Goal: Task Accomplishment & Management: Complete application form

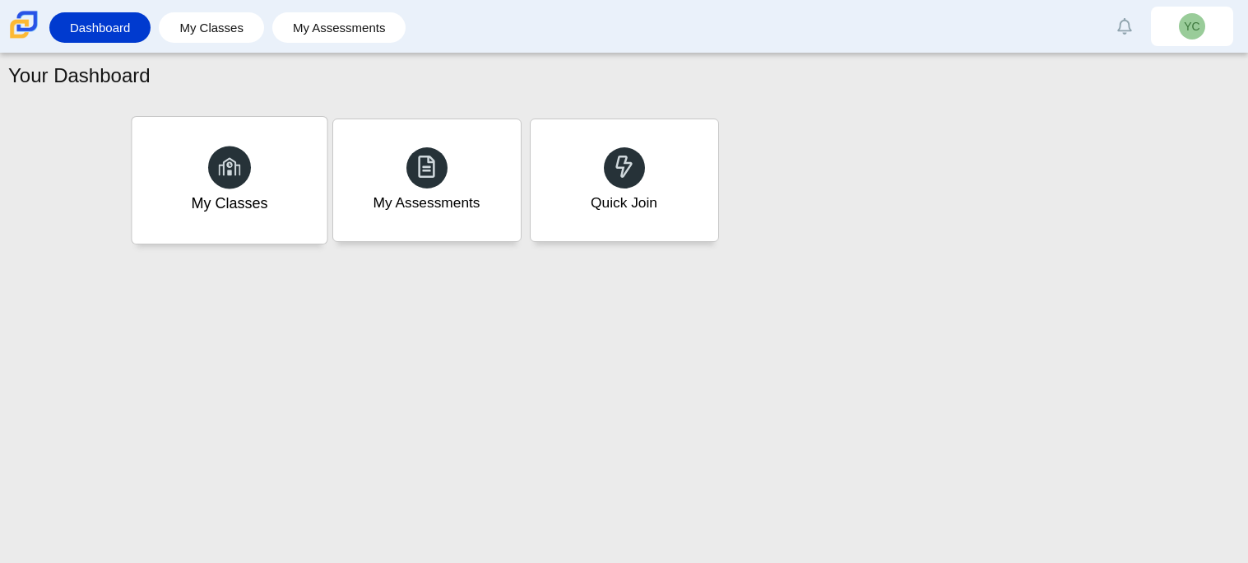
click at [225, 210] on div "My Classes" at bounding box center [229, 203] width 77 height 21
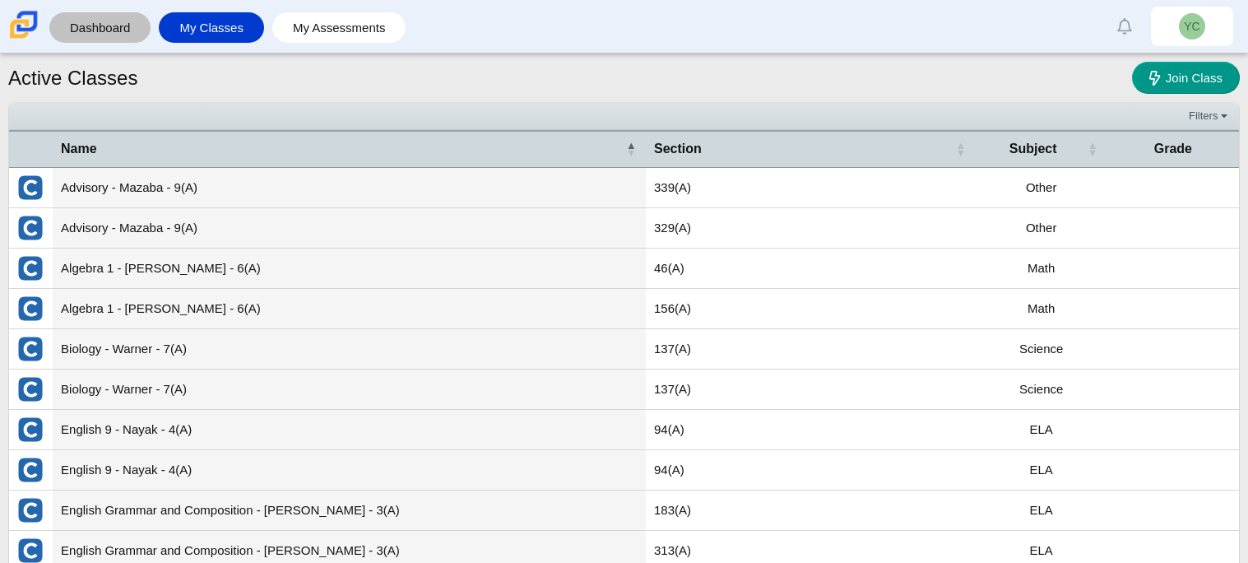
click at [89, 31] on link "Dashboard" at bounding box center [100, 27] width 85 height 30
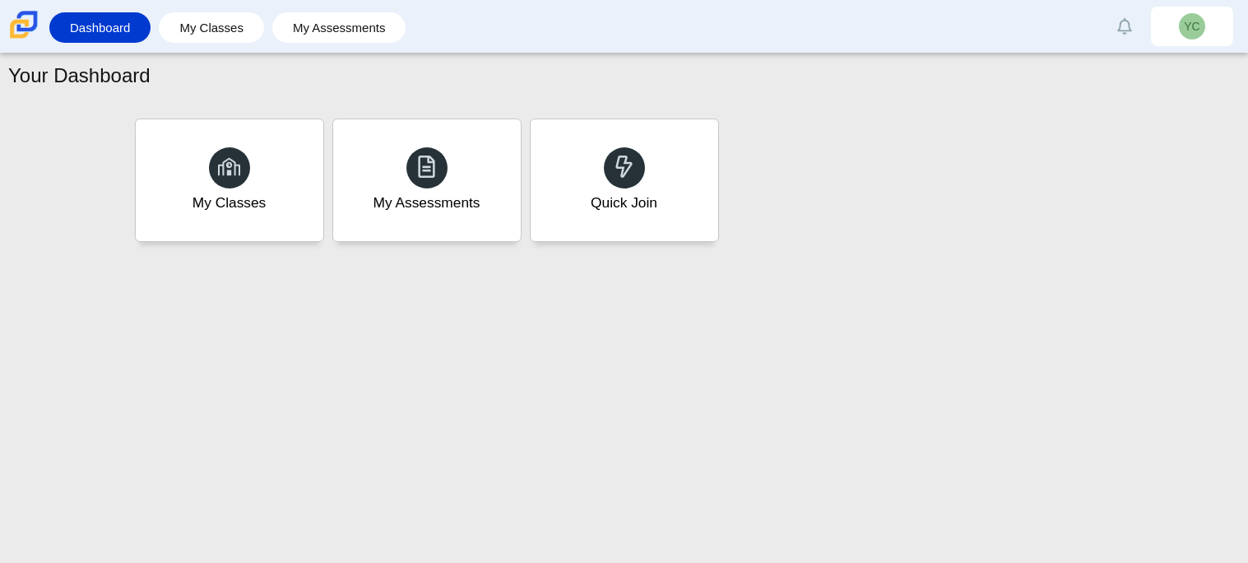
click at [755, 161] on div "My Classes My Assessments Quick Join" at bounding box center [624, 180] width 987 height 132
click at [662, 183] on div "Quick Join" at bounding box center [624, 180] width 195 height 127
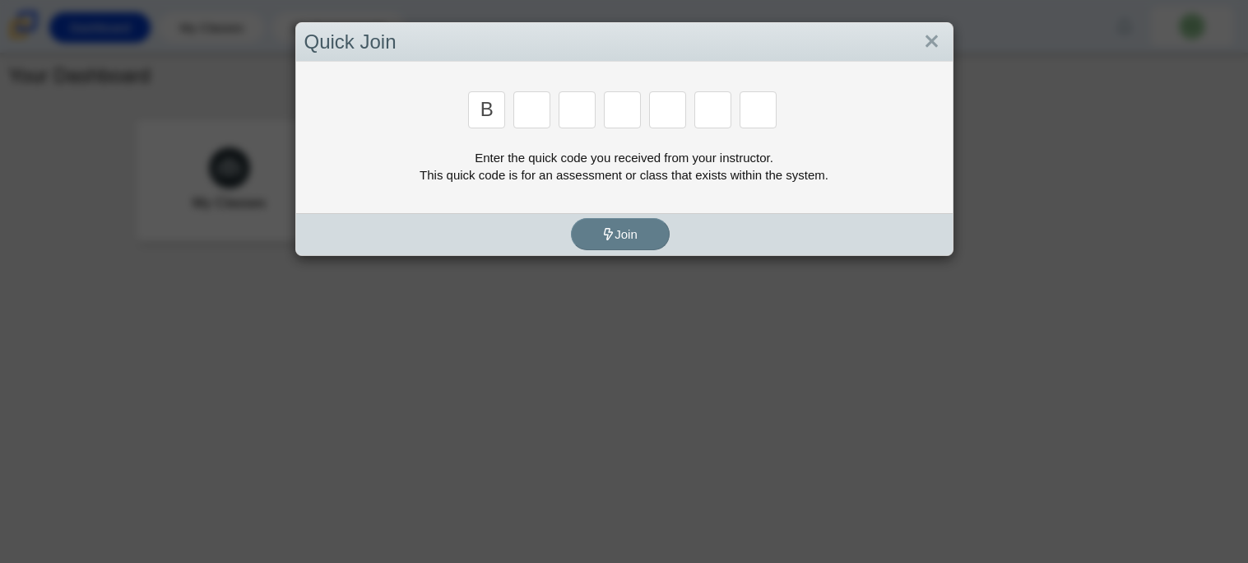
type input "b"
type input "m"
type input "3"
type input "5"
type input "3"
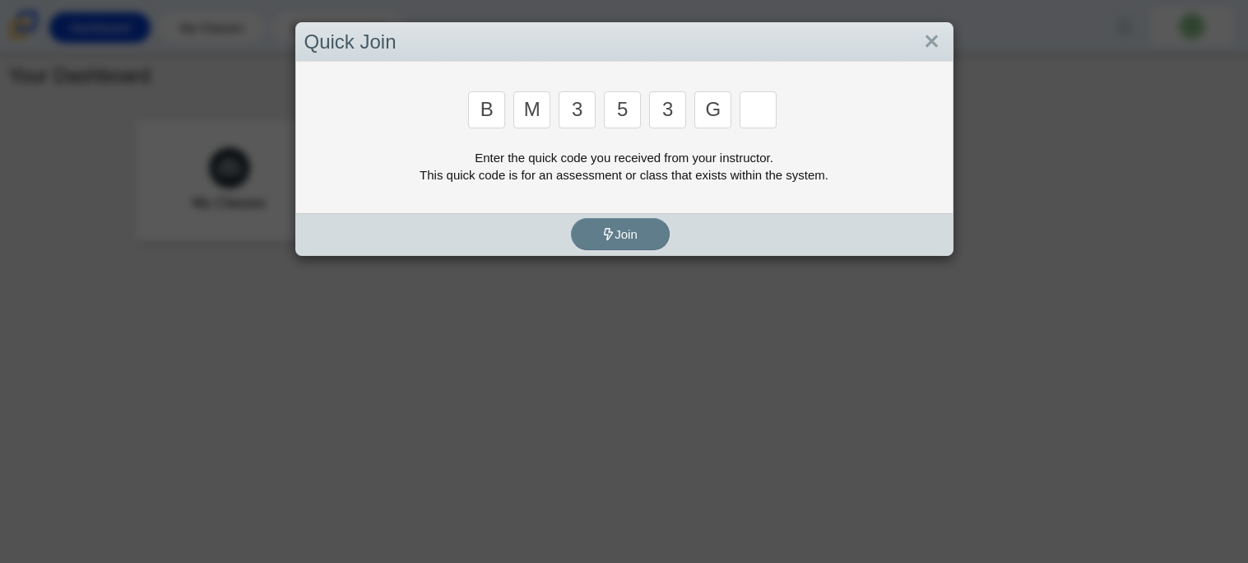
type input "g"
type input "b"
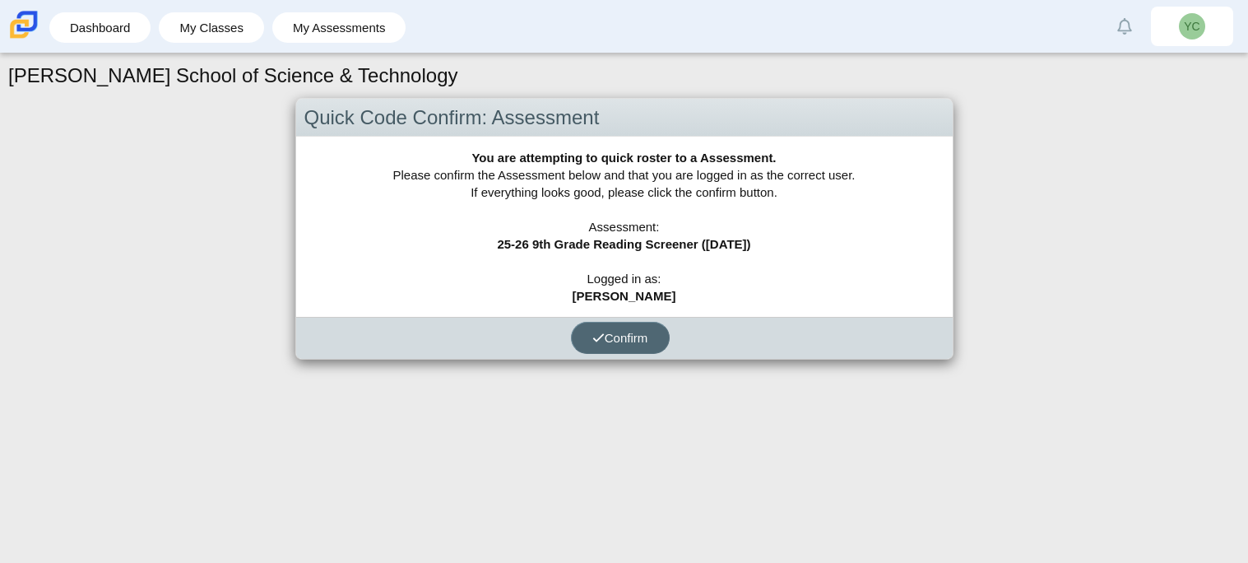
click at [643, 337] on span "Confirm" at bounding box center [620, 338] width 56 height 14
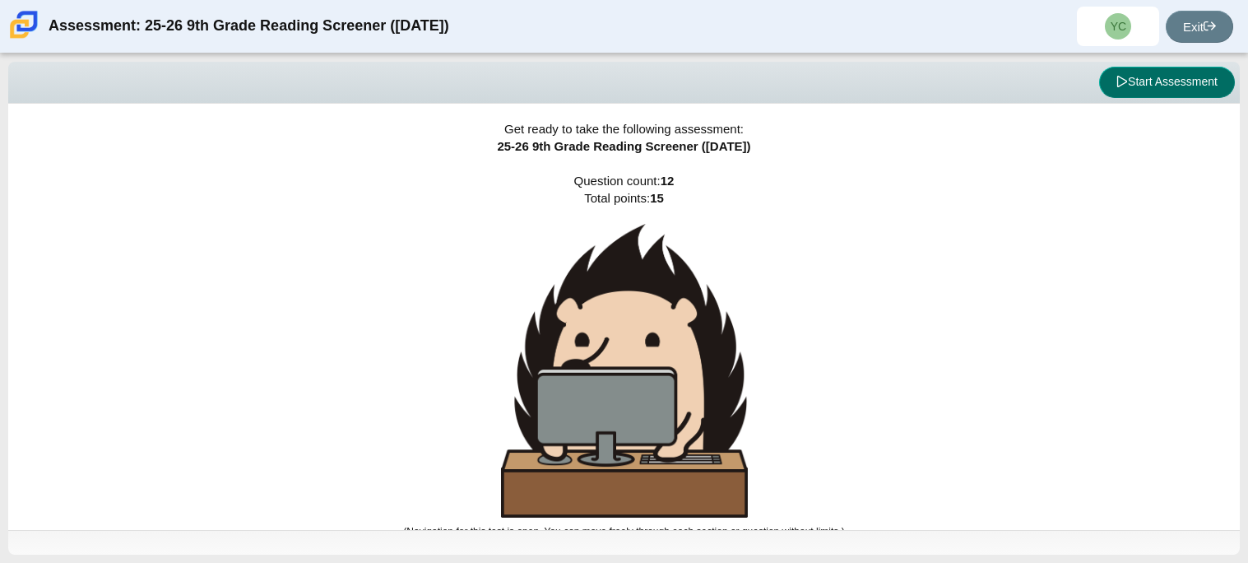
click at [1139, 82] on button "Start Assessment" at bounding box center [1167, 82] width 136 height 31
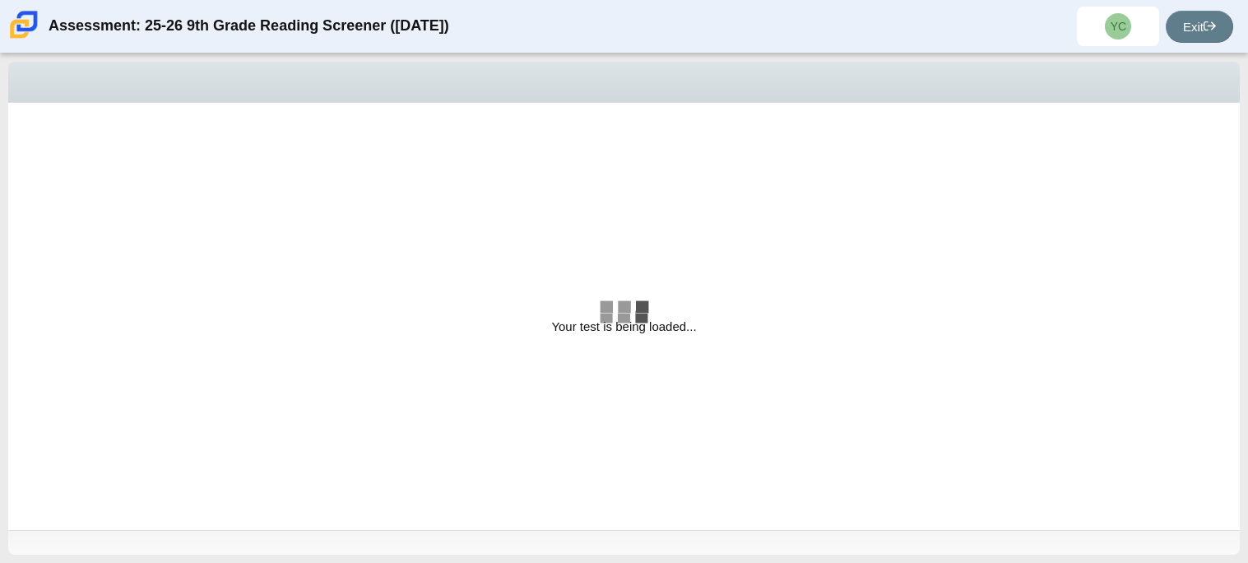
select select "ccc5b315-3c7c-471c-bf90-f22c8299c798"
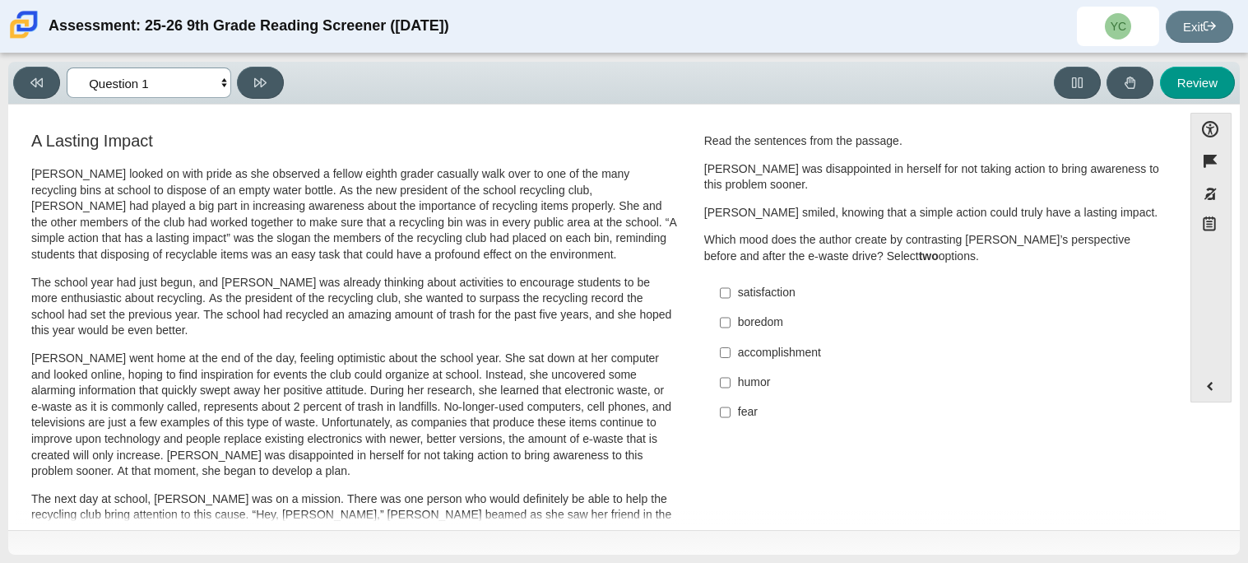
click at [188, 81] on select "Questions Question 1 Question 2 Question 3 Question 4 Question 5 Question 6 Que…" at bounding box center [149, 82] width 165 height 30
click at [170, 89] on select "Questions Question 1 Question 2 Question 3 Question 4 Question 5 Question 6 Que…" at bounding box center [149, 82] width 165 height 30
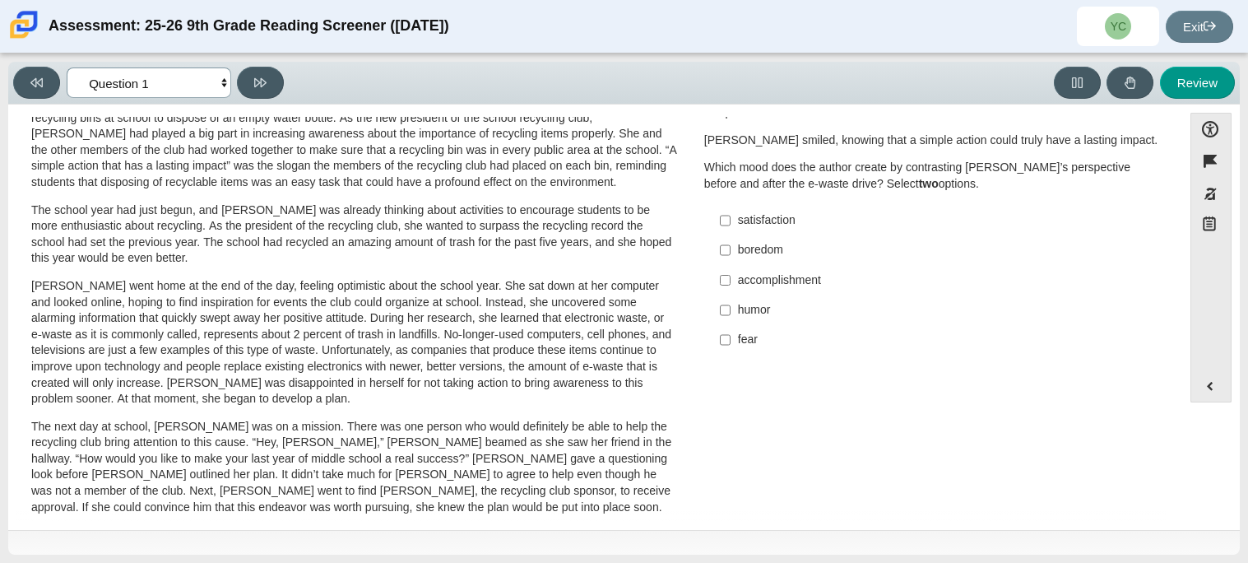
scroll to position [73, 0]
click at [790, 285] on div "accomplishment" at bounding box center [946, 280] width 416 height 16
click at [731, 285] on input "accomplishment accomplishment" at bounding box center [725, 279] width 11 height 30
checkbox input "true"
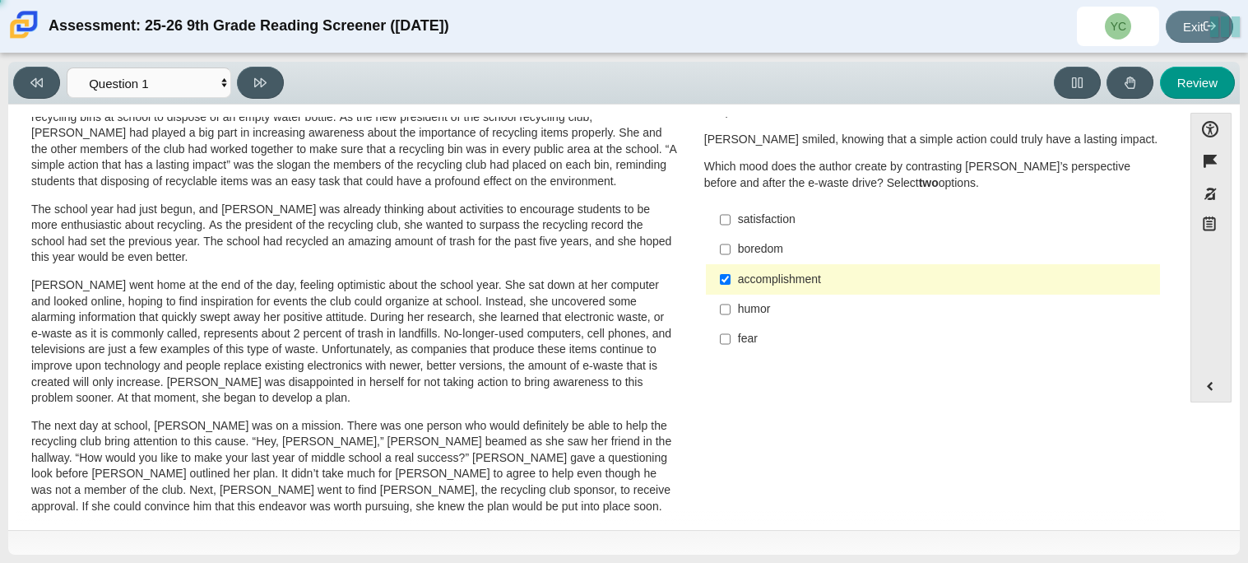
click at [770, 303] on div "humor" at bounding box center [946, 309] width 416 height 16
click at [731, 303] on input "humor humor" at bounding box center [725, 310] width 11 height 30
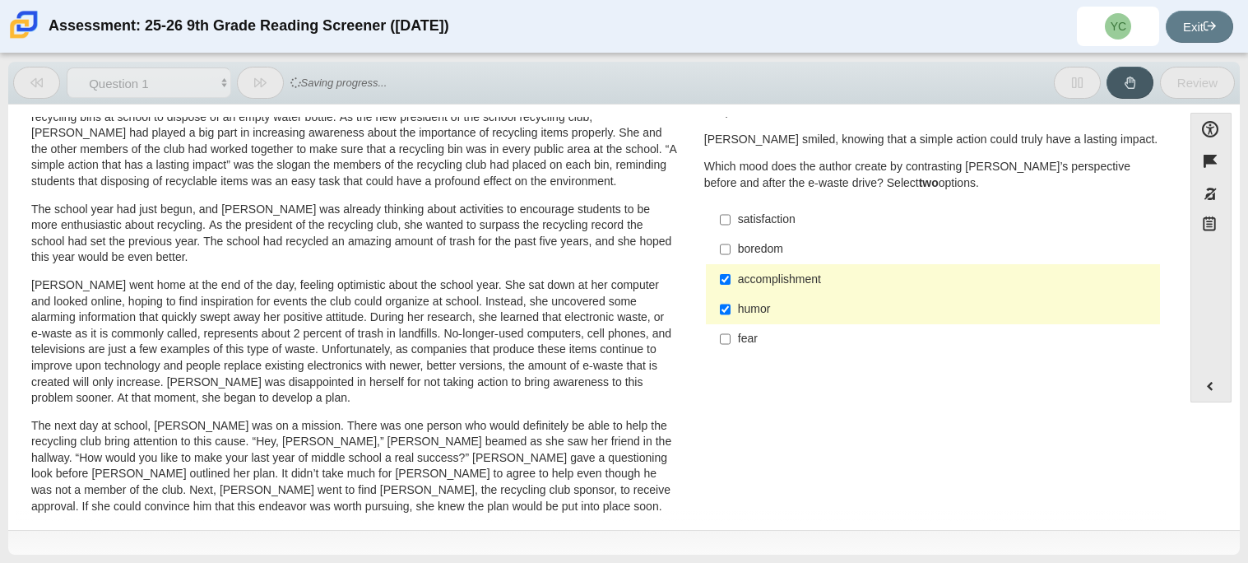
click at [767, 309] on div "humor" at bounding box center [946, 309] width 416 height 16
click at [731, 309] on input "humor humor" at bounding box center [725, 310] width 11 height 30
checkbox input "false"
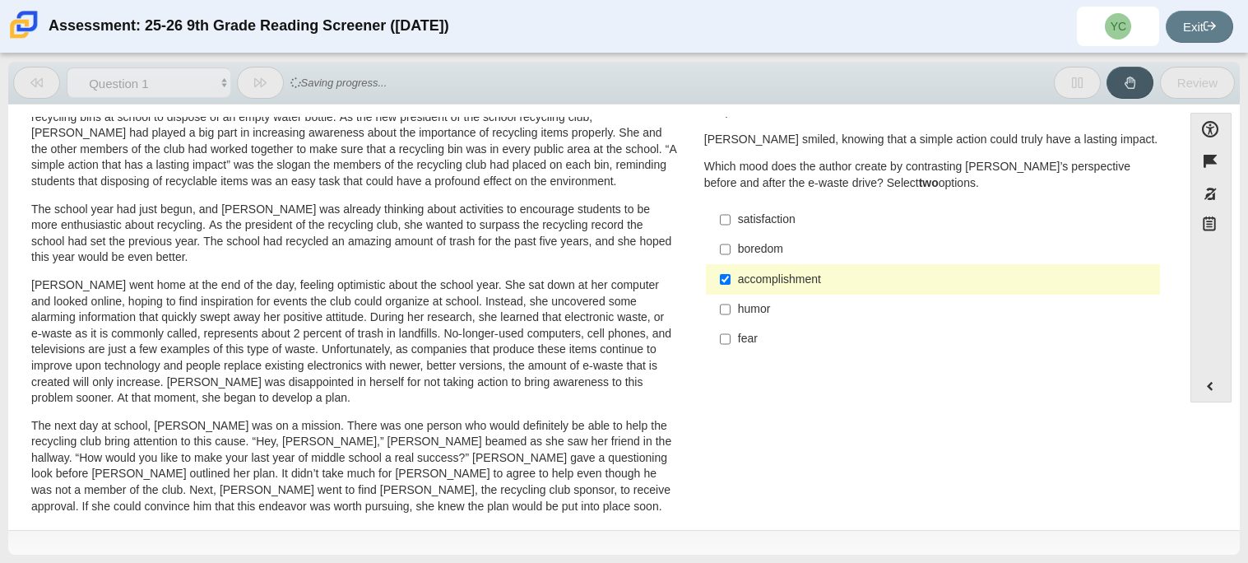
click at [772, 227] on label "satisfaction satisfaction" at bounding box center [935, 220] width 452 height 30
click at [731, 227] on input "satisfaction satisfaction" at bounding box center [725, 220] width 11 height 30
checkbox input "true"
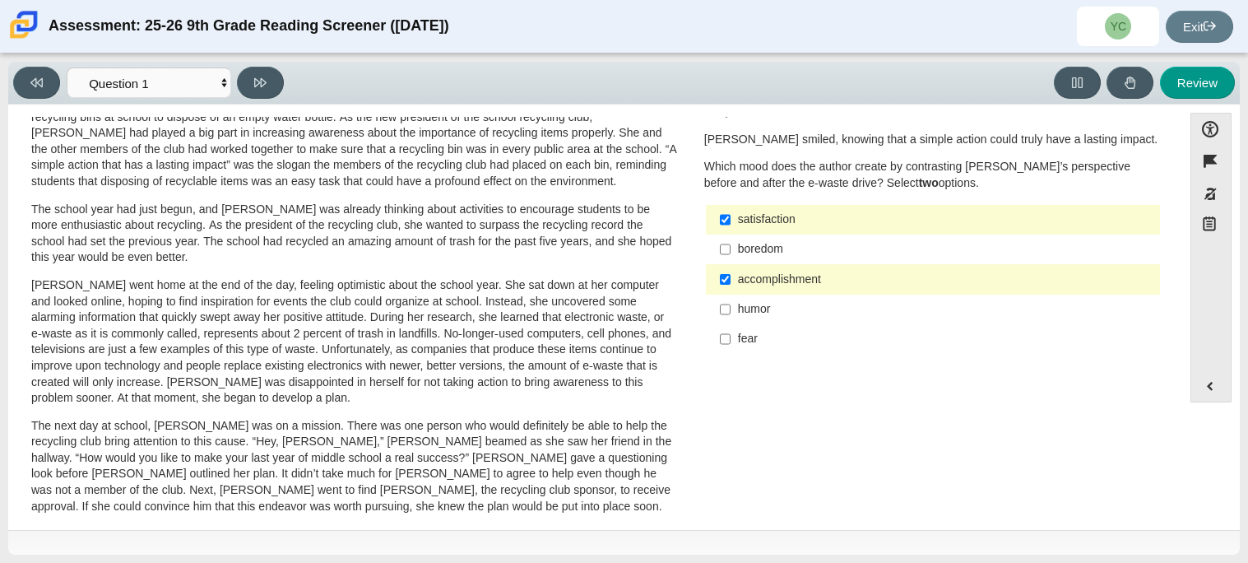
click at [743, 301] on div "humor" at bounding box center [946, 309] width 416 height 16
click at [731, 300] on input "humor humor" at bounding box center [725, 310] width 11 height 30
checkbox input "true"
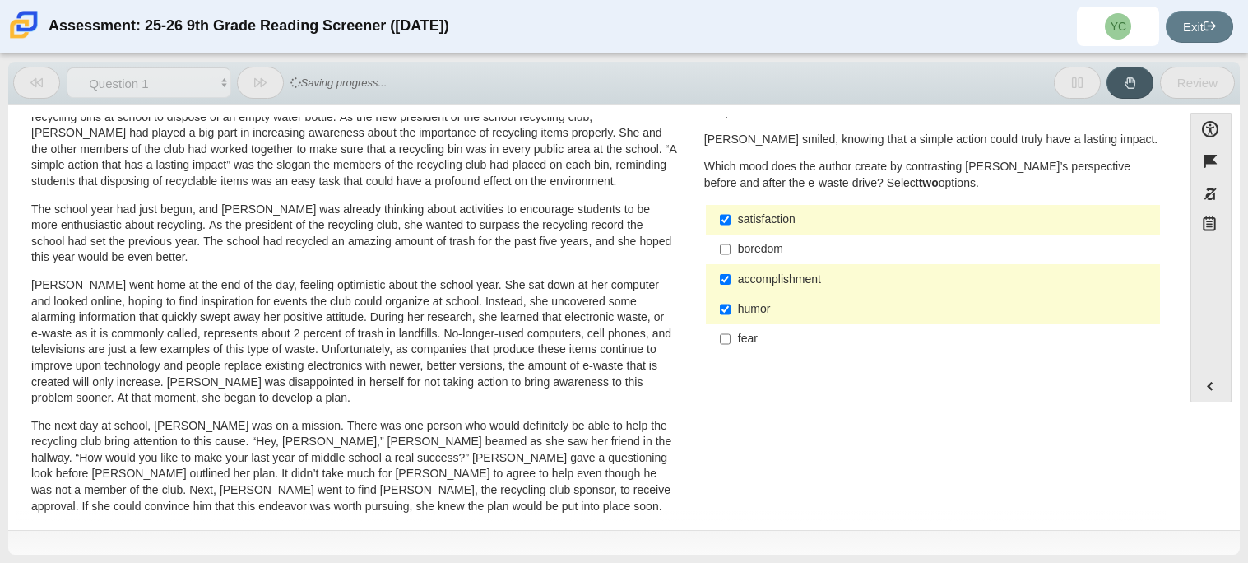
click at [741, 324] on label "fear fear" at bounding box center [935, 339] width 452 height 30
click at [731, 324] on input "fear fear" at bounding box center [725, 339] width 11 height 30
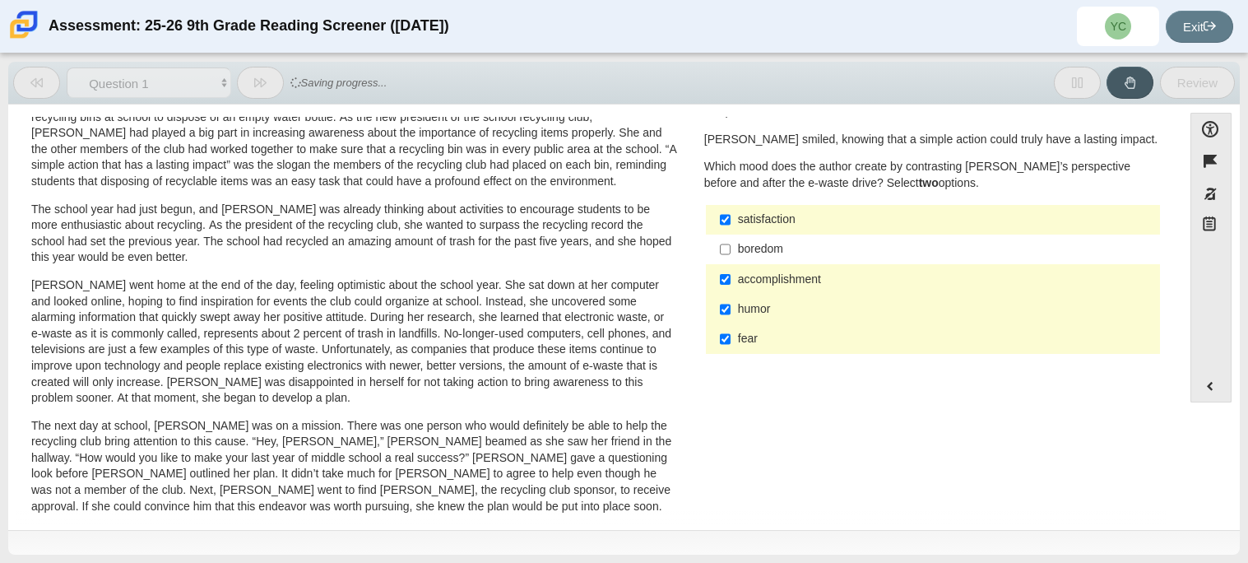
click at [739, 334] on div "fear" at bounding box center [946, 339] width 416 height 16
click at [731, 334] on input "fear fear" at bounding box center [725, 339] width 11 height 30
checkbox input "false"
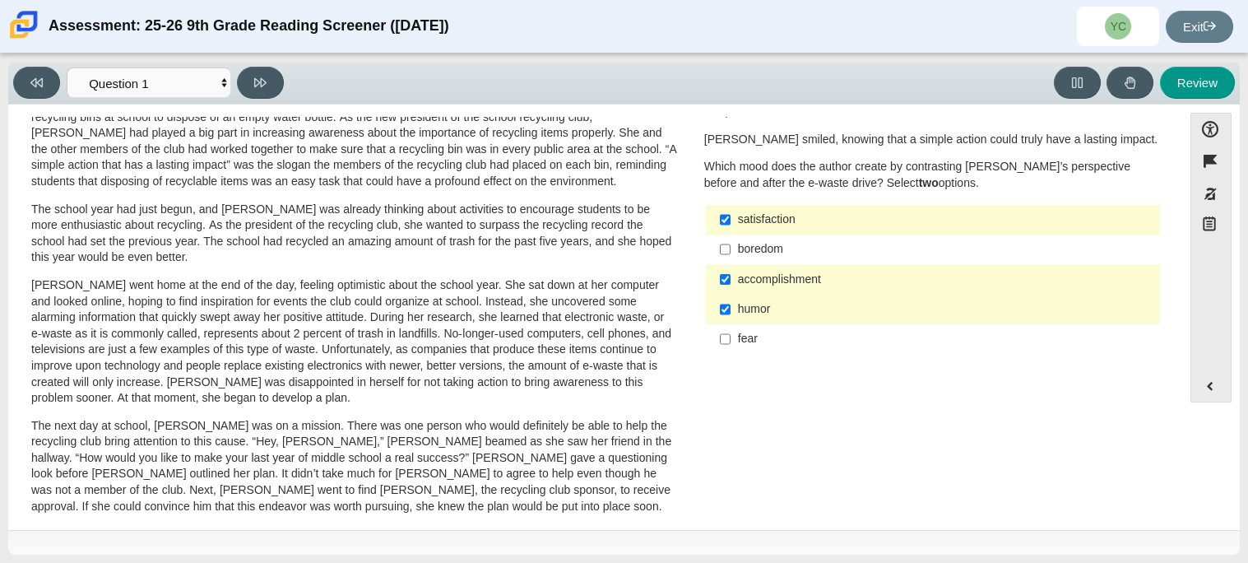
click at [742, 311] on div "humor" at bounding box center [946, 309] width 416 height 16
click at [731, 311] on input "humor humor" at bounding box center [725, 310] width 11 height 30
checkbox input "false"
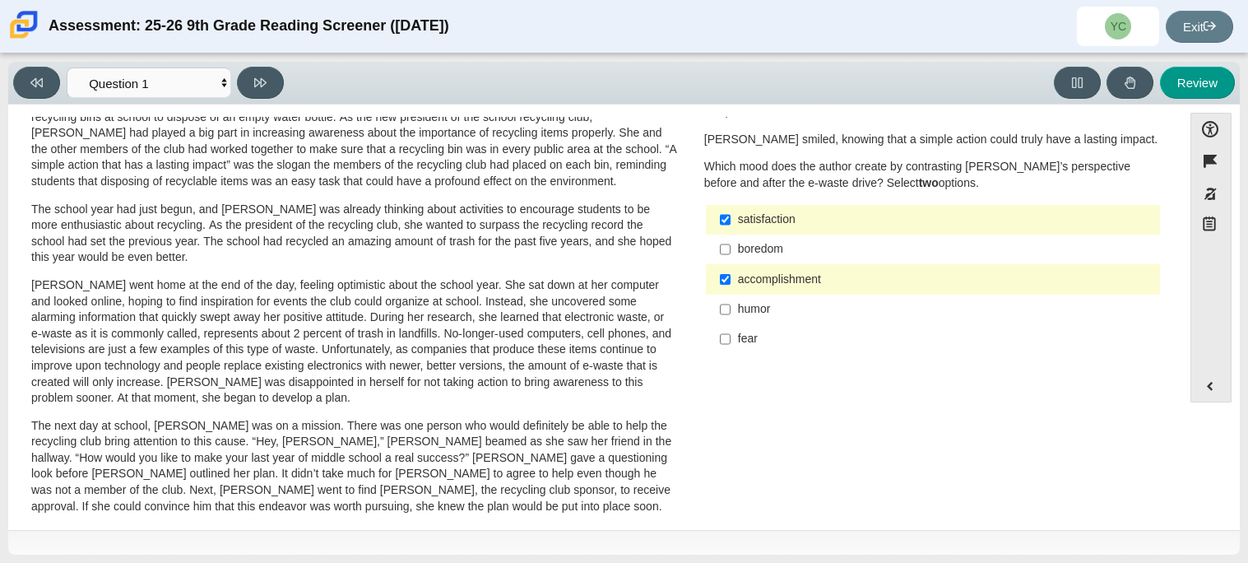
click at [812, 213] on div "satisfaction" at bounding box center [946, 219] width 416 height 16
click at [731, 213] on input "satisfaction satisfaction" at bounding box center [725, 220] width 11 height 30
checkbox input "false"
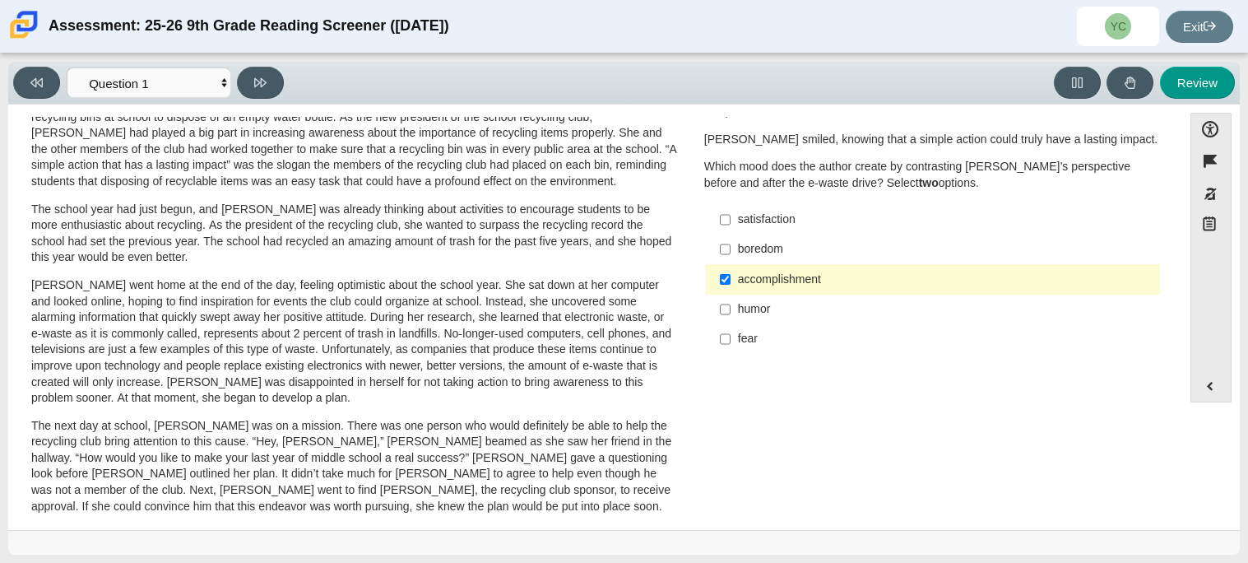
click at [797, 249] on div "boredom" at bounding box center [946, 249] width 416 height 16
click at [731, 249] on input "boredom boredom" at bounding box center [725, 250] width 11 height 30
checkbox input "true"
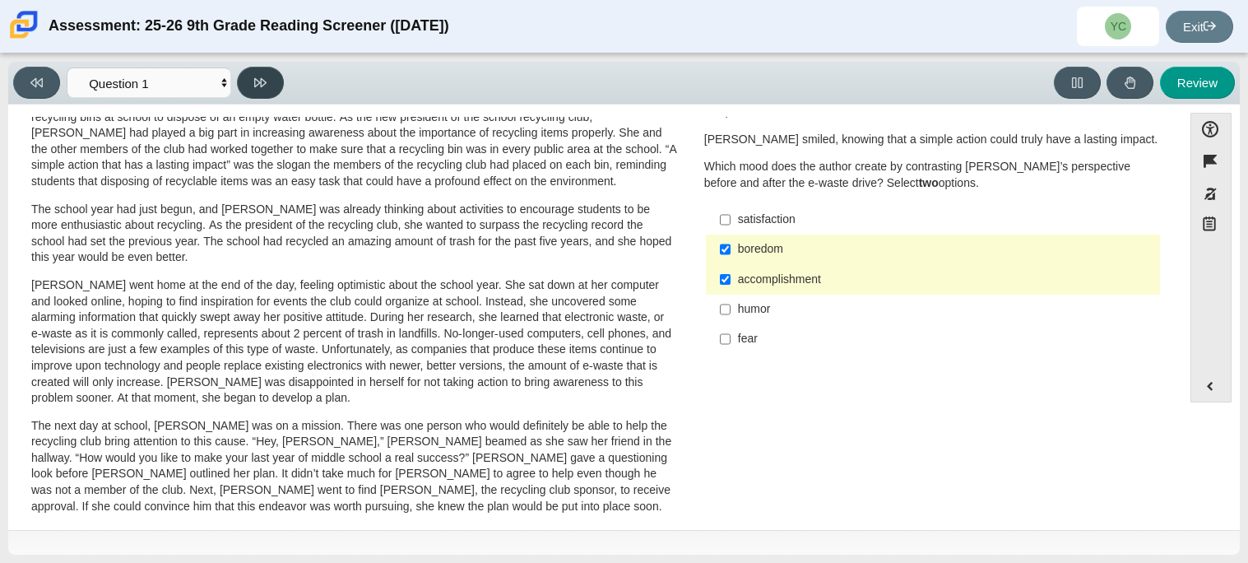
click at [261, 89] on button at bounding box center [260, 83] width 47 height 32
select select "0ff64528-ffd7-428d-b192-babfaadd44e8"
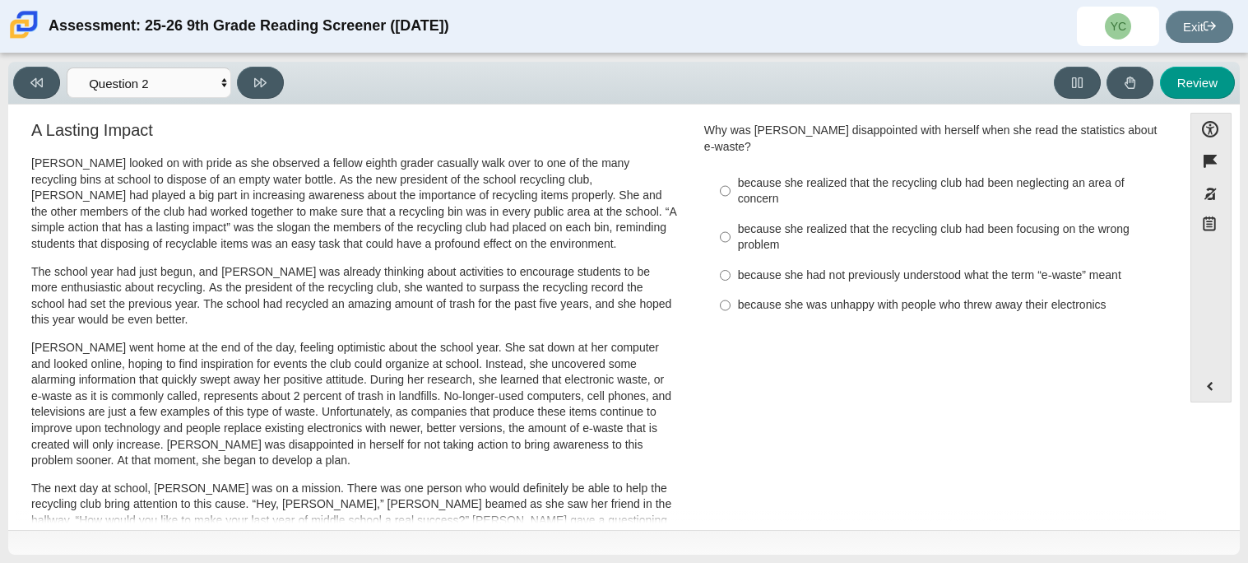
scroll to position [0, 0]
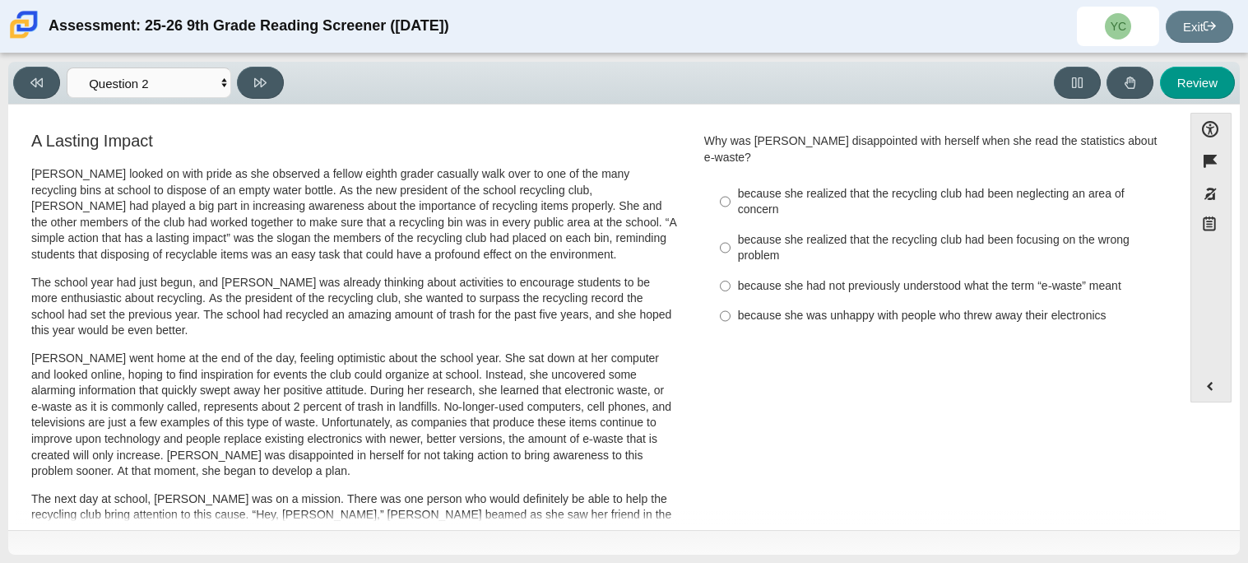
click at [793, 308] on div "because she was unhappy with people who threw away their electronics" at bounding box center [946, 316] width 416 height 16
click at [731, 307] on input "because she was unhappy with people who threw away their electronics because sh…" at bounding box center [725, 316] width 11 height 30
radio input "true"
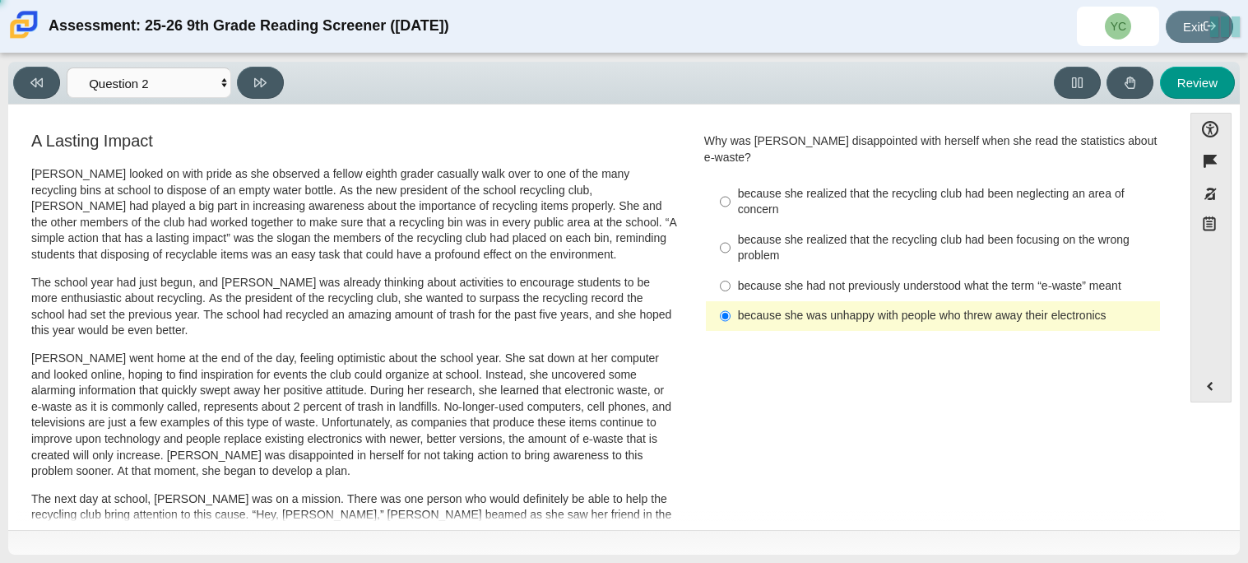
click at [764, 239] on div "because she realized that the recycling club had been focusing on the wrong pro…" at bounding box center [946, 248] width 416 height 32
click at [731, 239] on input "because she realized that the recycling club had been focusing on the wrong pro…" at bounding box center [725, 248] width 11 height 46
radio input "true"
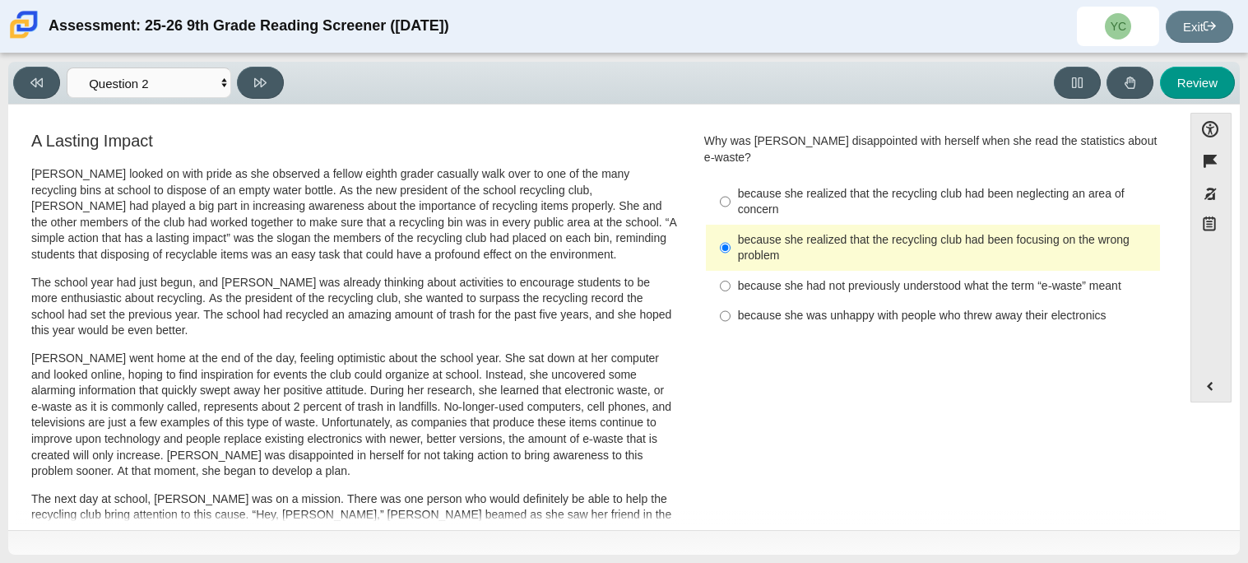
click at [814, 310] on label "because she was unhappy with people who threw away their electronics because sh…" at bounding box center [935, 316] width 452 height 30
click at [731, 310] on input "because she was unhappy with people who threw away their electronics because sh…" at bounding box center [725, 316] width 11 height 30
radio input "true"
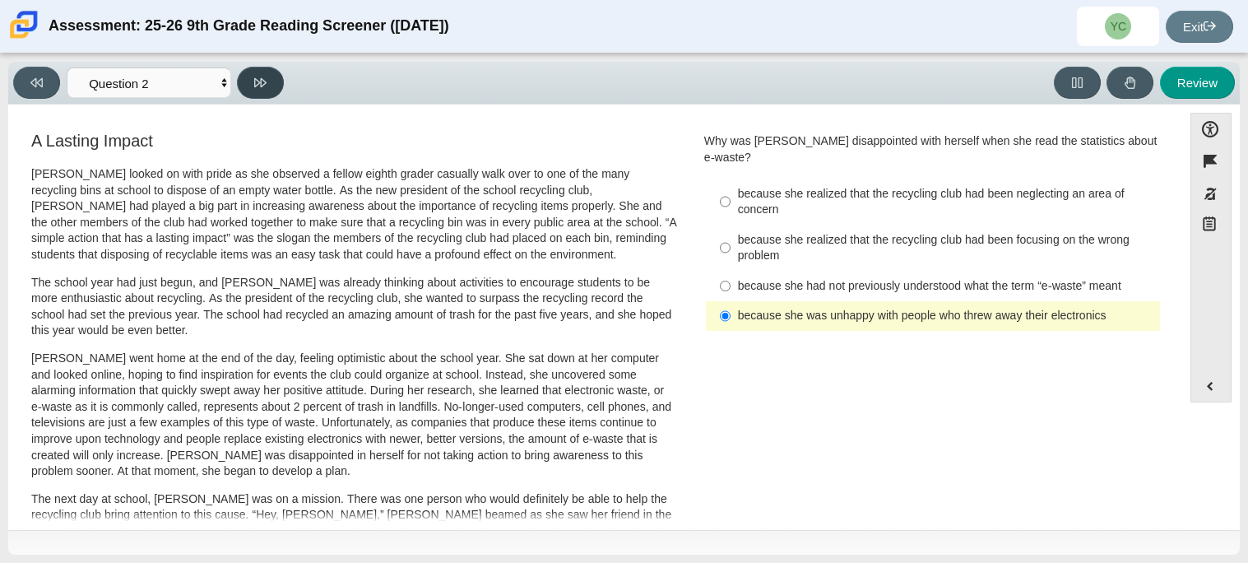
click at [259, 82] on icon at bounding box center [260, 82] width 12 height 9
select select "7ce3d843-6974-4858-901c-1ff39630e843"
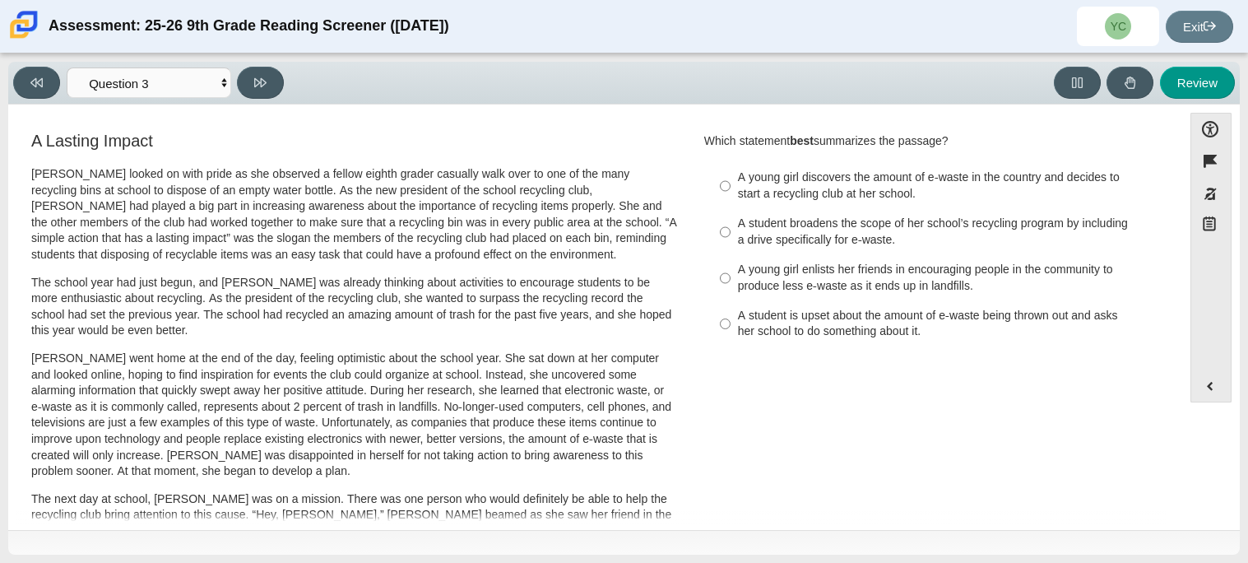
click at [867, 234] on div "A student broadens the scope of her school’s recycling program by including a d…" at bounding box center [946, 232] width 416 height 32
click at [731, 234] on input "A student broadens the scope of her school’s recycling program by including a d…" at bounding box center [725, 232] width 11 height 46
radio input "true"
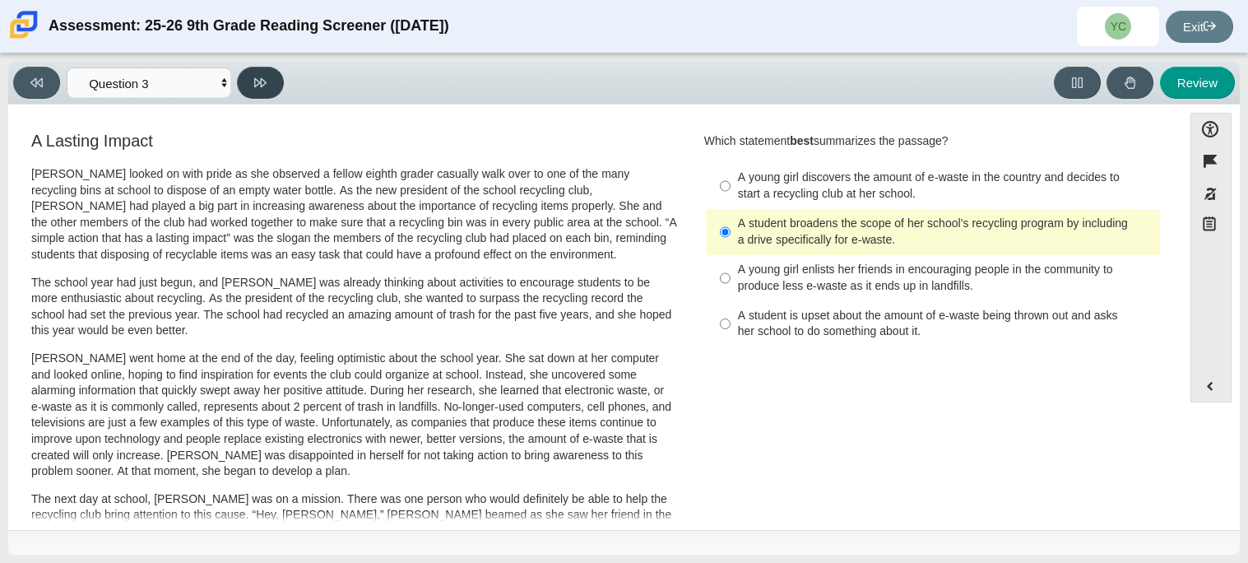
click at [276, 91] on button at bounding box center [260, 83] width 47 height 32
select select "ca9ea0f1-49c5-4bd1-83b0-472c18652b42"
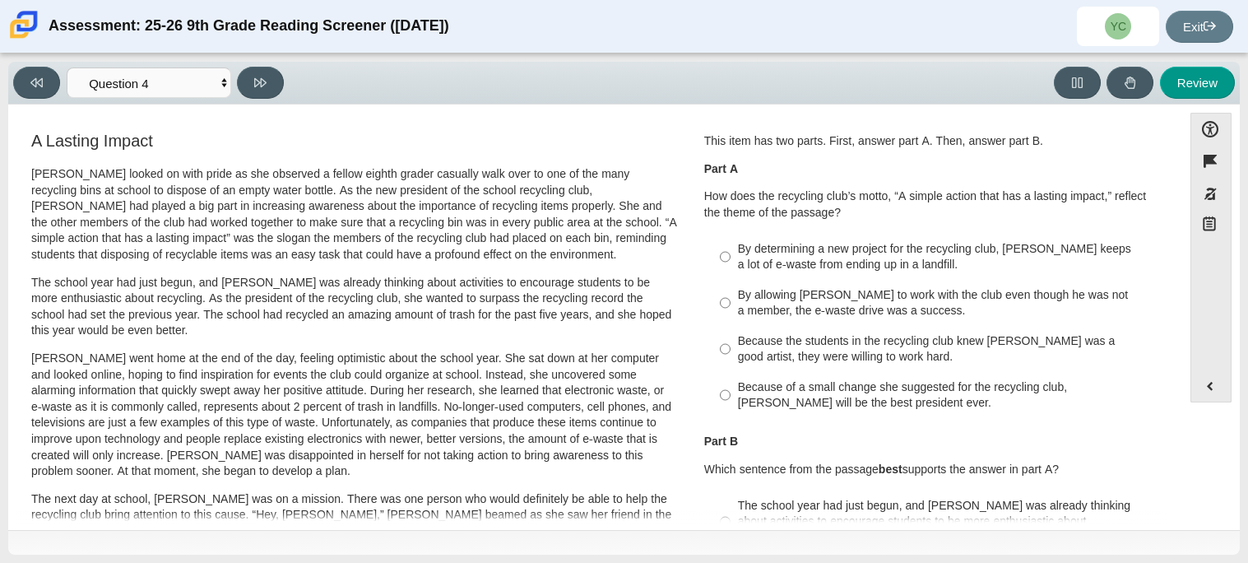
click at [804, 377] on label "Because of a small change she suggested for the recycling club, Scarlett will b…" at bounding box center [935, 395] width 452 height 46
click at [731, 377] on input "Because of a small change she suggested for the recycling club, Scarlett will b…" at bounding box center [725, 395] width 11 height 46
radio input "true"
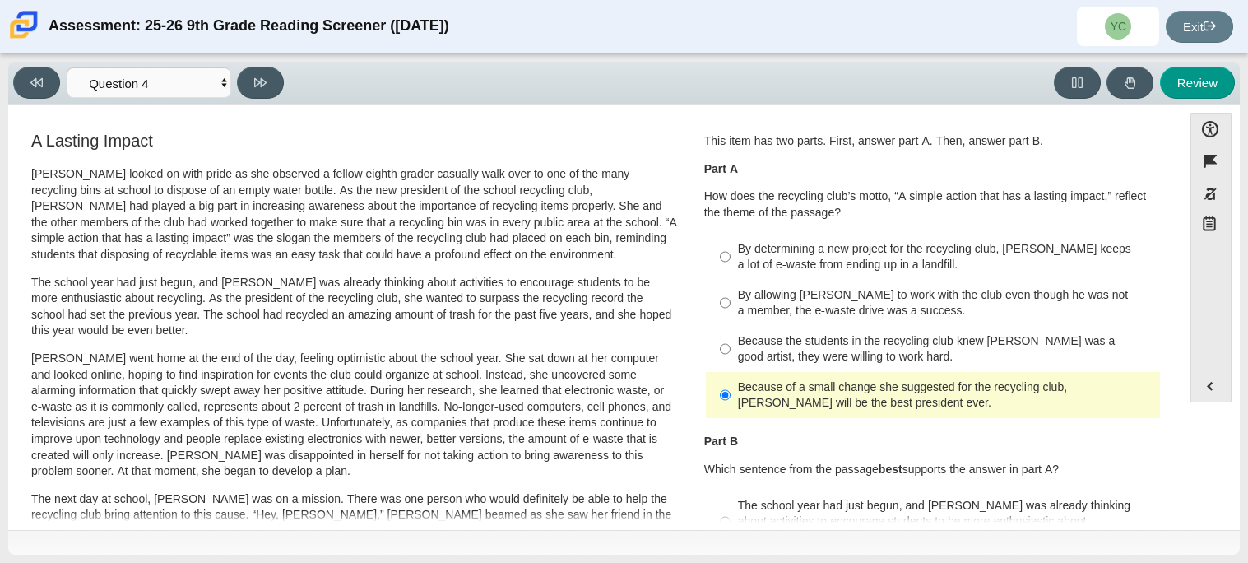
click at [947, 253] on div "By determining a new project for the recycling club, Scarlett keeps a lot of e-…" at bounding box center [946, 257] width 416 height 32
click at [731, 253] on input "By determining a new project for the recycling club, Scarlett keeps a lot of e-…" at bounding box center [725, 257] width 11 height 46
radio input "true"
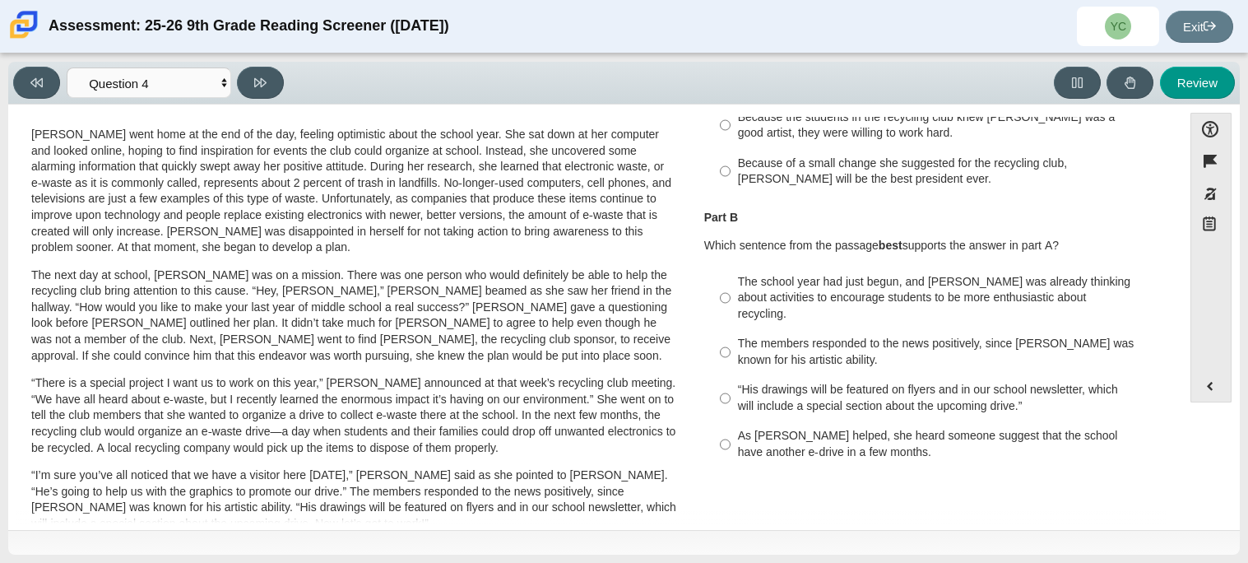
scroll to position [235, 0]
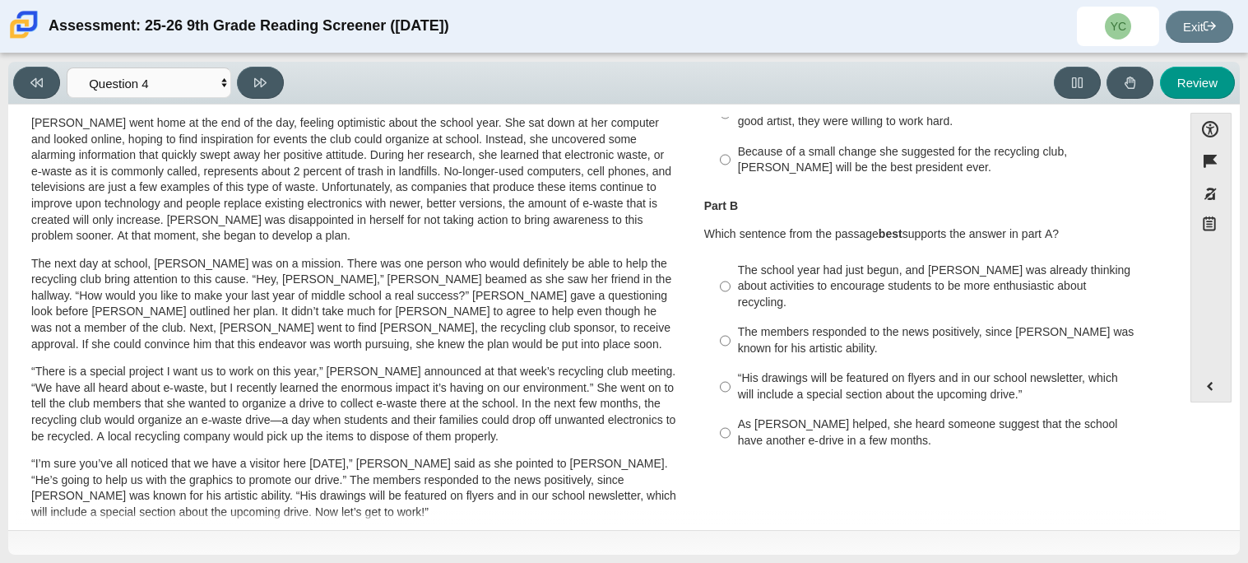
click at [848, 416] on div "As Scarlett helped, she heard someone suggest that the school have another e-dr…" at bounding box center [946, 432] width 416 height 32
click at [731, 410] on input "As Scarlett helped, she heard someone suggest that the school have another e-dr…" at bounding box center [725, 433] width 11 height 46
radio input "true"
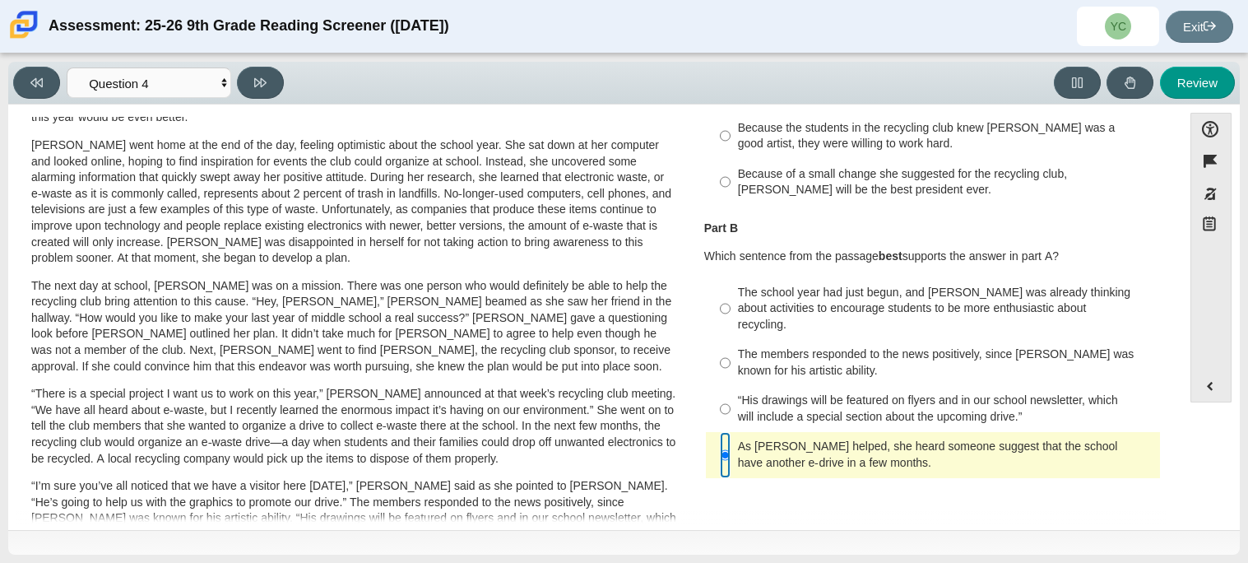
scroll to position [204, 0]
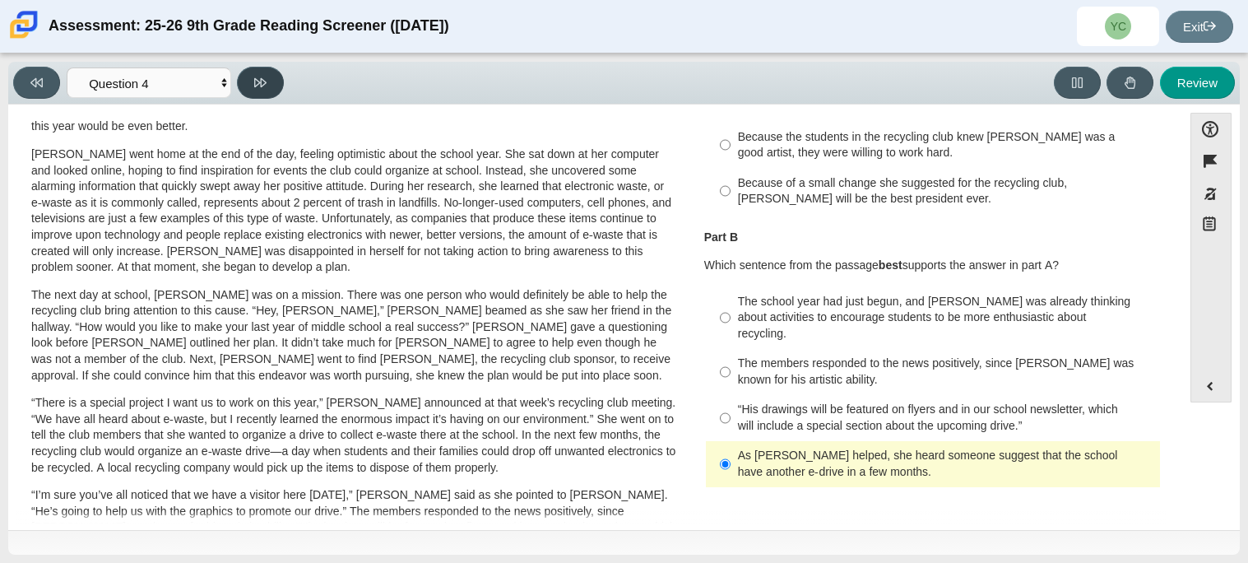
click at [244, 88] on button at bounding box center [260, 83] width 47 height 32
select select "e41f1a79-e29f-4095-8030-a53364015bed"
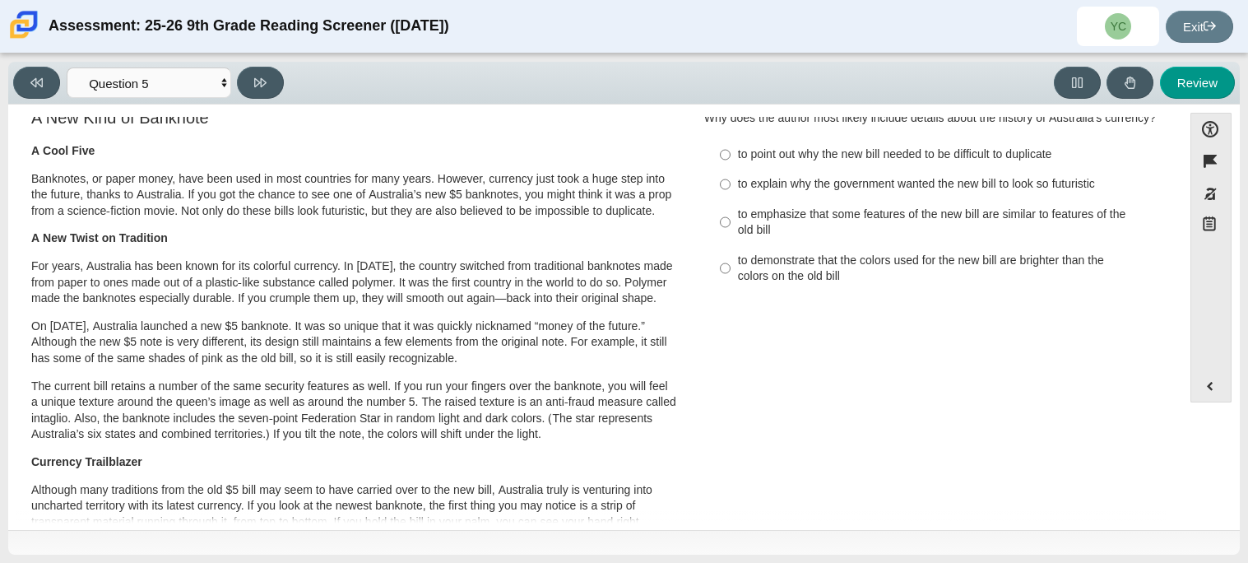
scroll to position [24, 0]
click at [579, 149] on p "A Cool Five" at bounding box center [354, 150] width 646 height 16
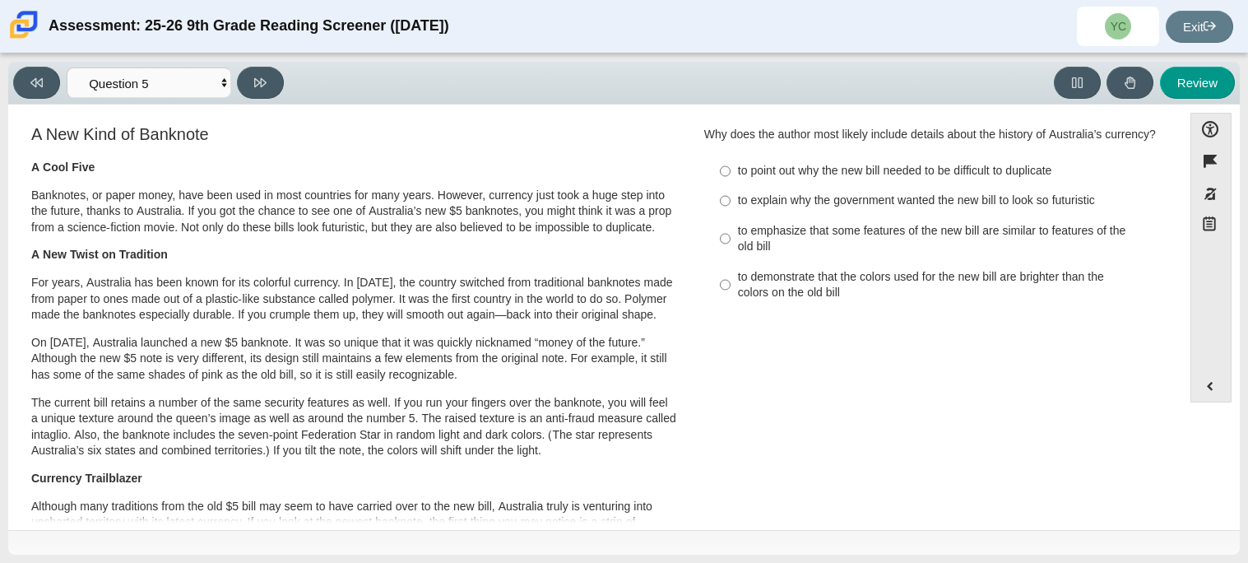
scroll to position [0, 0]
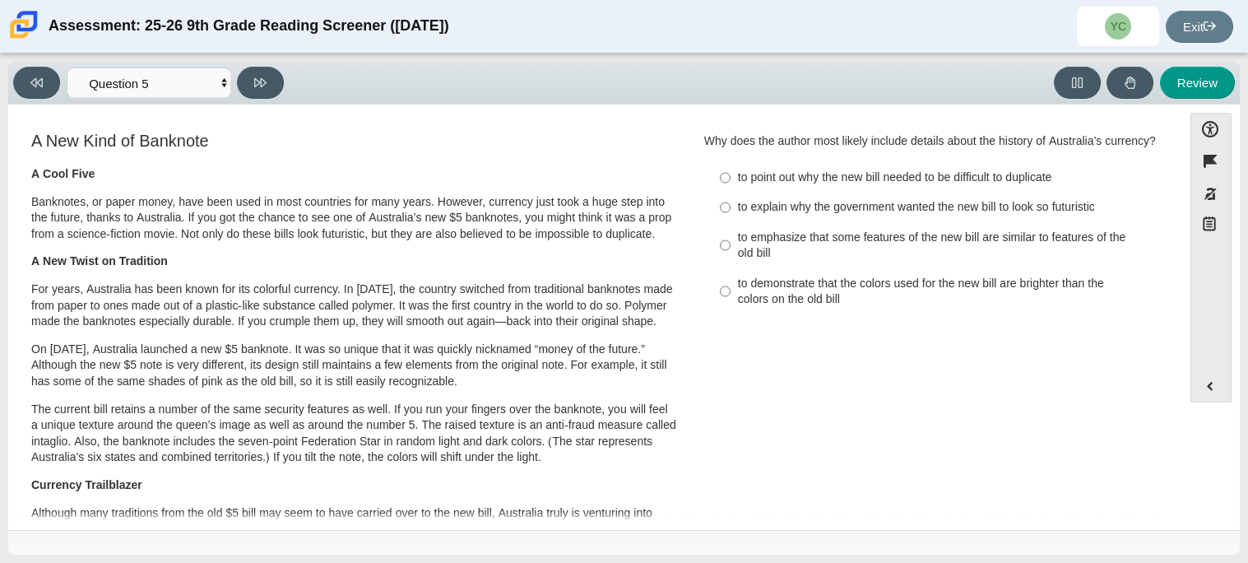
click at [807, 165] on label "to point out why the new bill needed to be difficult to duplicate to point out …" at bounding box center [935, 178] width 452 height 30
click at [731, 165] on input "to point out why the new bill needed to be difficult to duplicate to point out …" at bounding box center [725, 178] width 11 height 30
radio input "true"
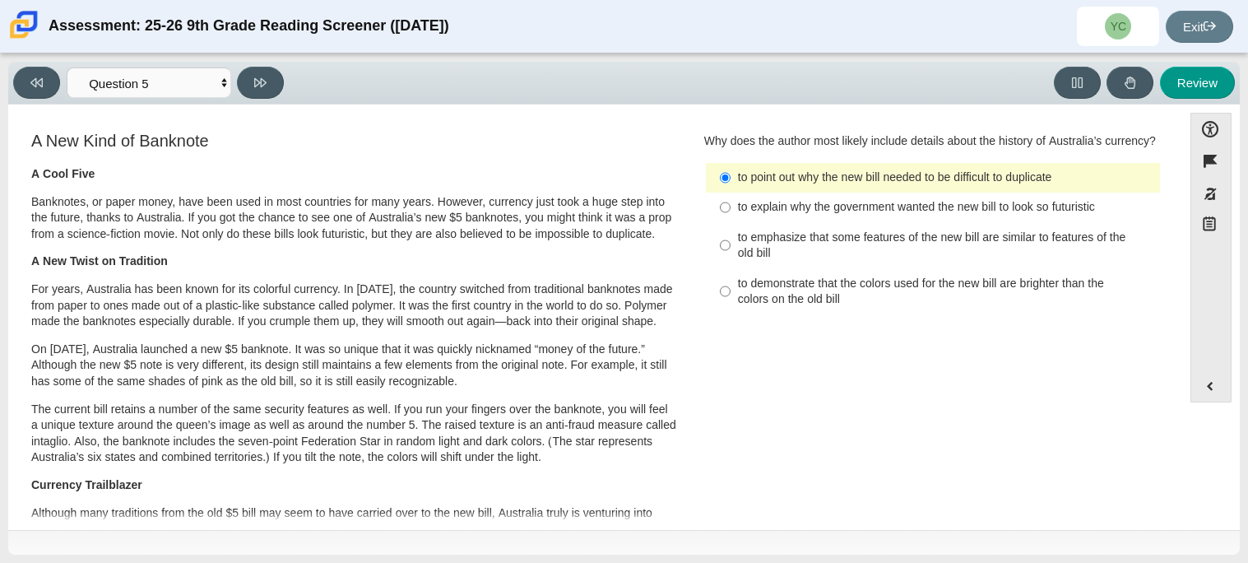
click at [760, 241] on div "to emphasize that some features of the new bill are similar to features of the …" at bounding box center [946, 246] width 416 height 32
click at [731, 241] on input "to emphasize that some features of the new bill are similar to features of the …" at bounding box center [725, 245] width 11 height 46
radio input "true"
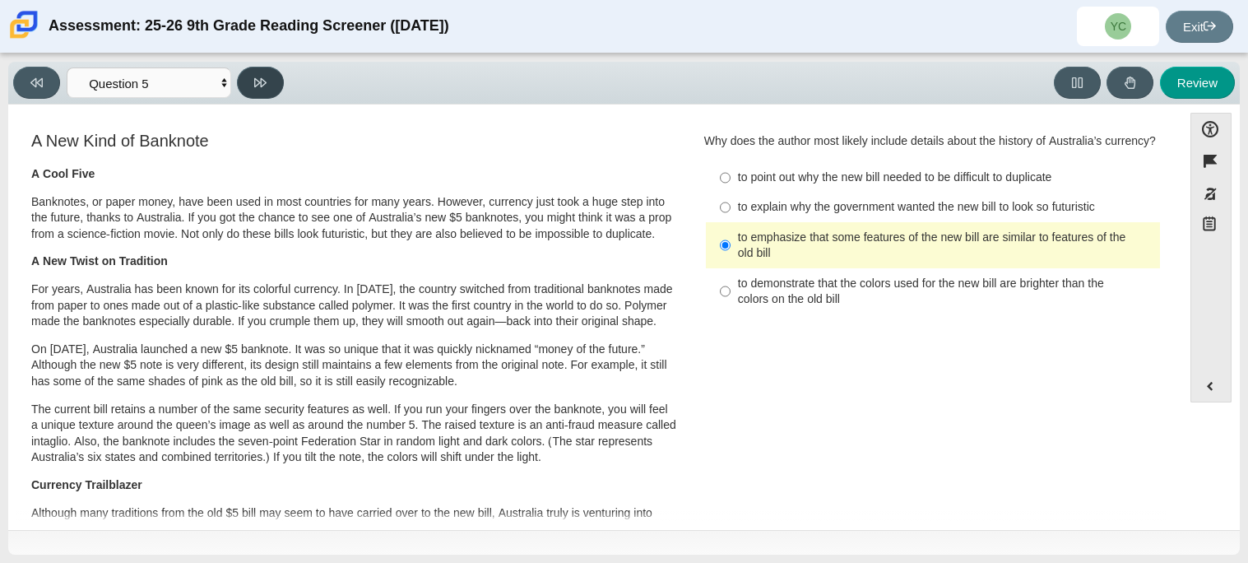
click at [245, 77] on button at bounding box center [260, 83] width 47 height 32
select select "69146e31-7b3d-4a3e-9ce6-f30c24342ae0"
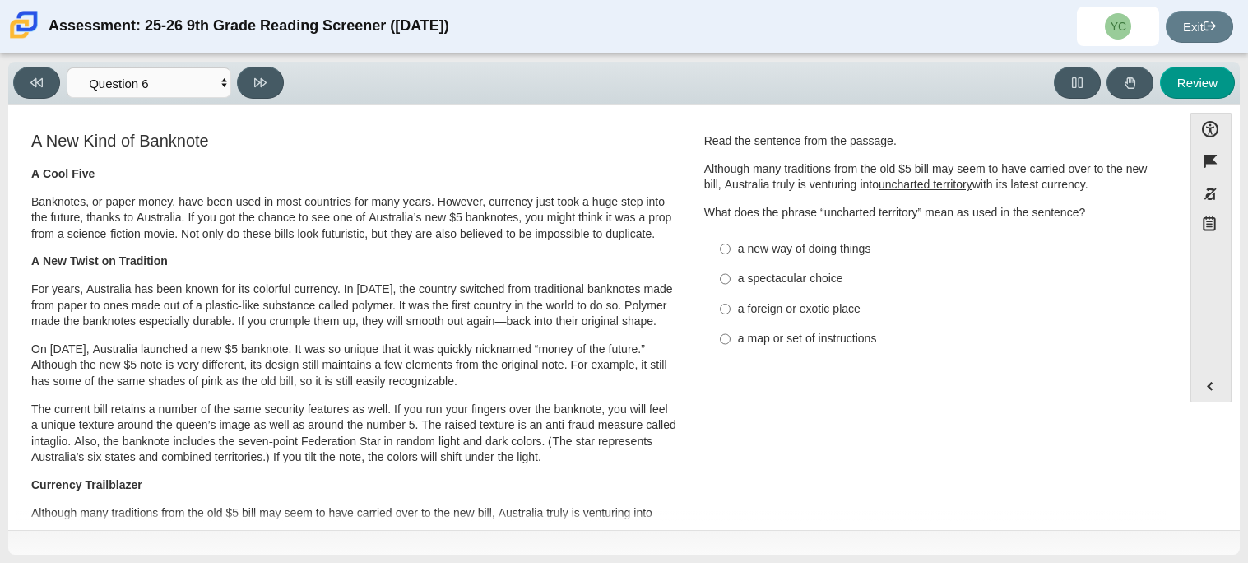
click at [781, 243] on div "a new way of doing things" at bounding box center [946, 249] width 416 height 16
click at [731, 243] on input "a new way of doing things a new way of doing things" at bounding box center [725, 249] width 11 height 30
radio input "true"
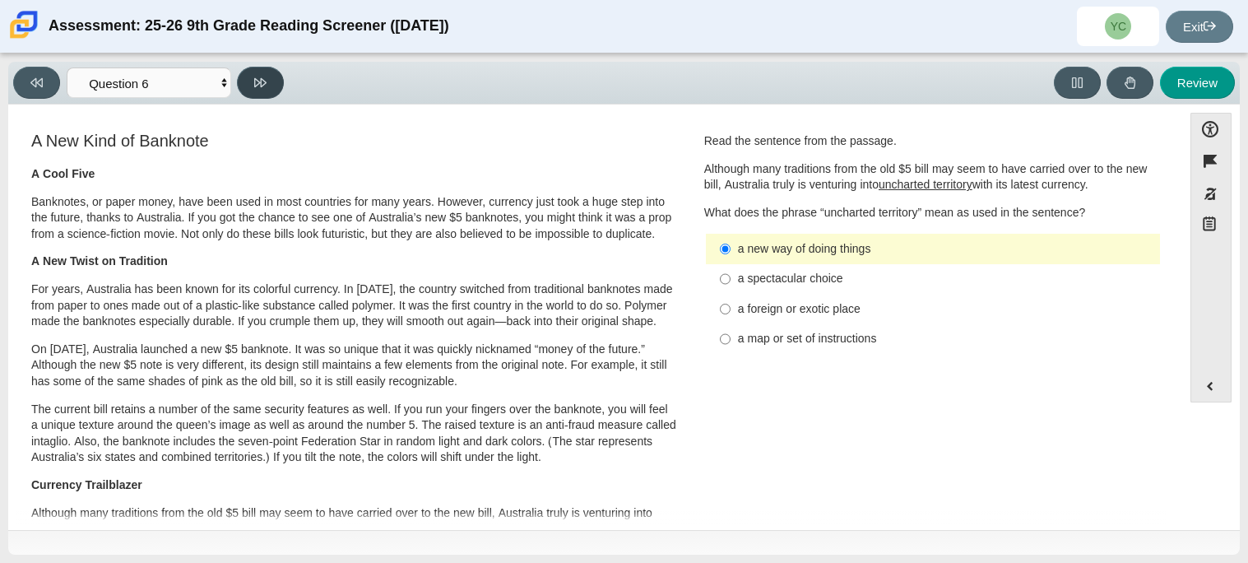
click at [275, 77] on button at bounding box center [260, 83] width 47 height 32
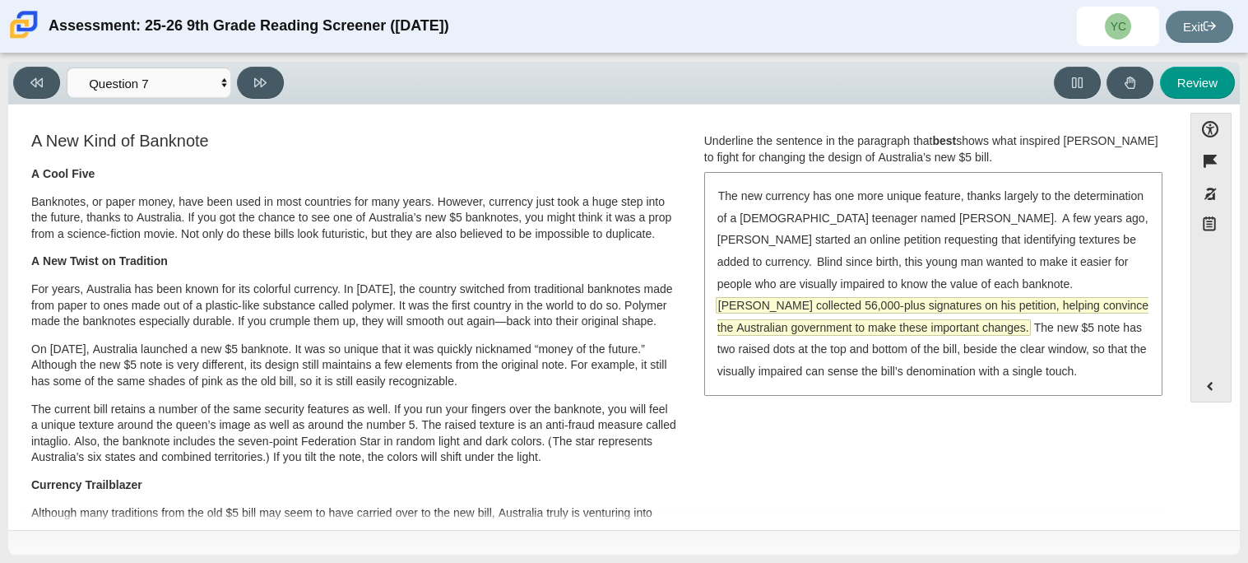
click at [1011, 298] on span "McLeod collected 56,000-plus signatures on his petition, helping convince the A…" at bounding box center [933, 316] width 431 height 37
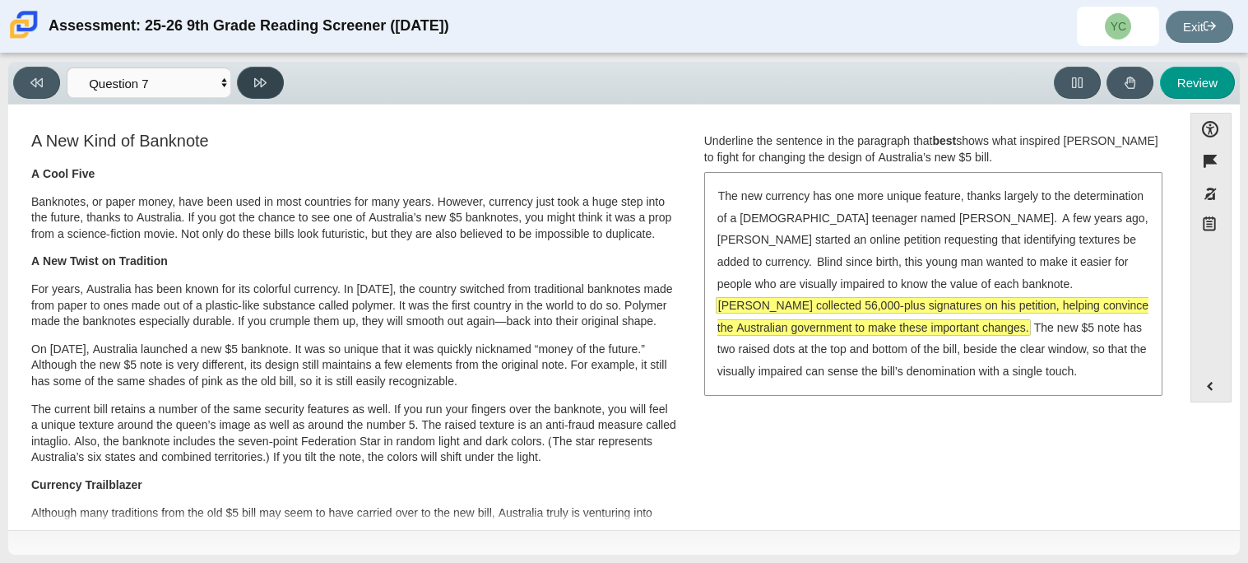
click at [262, 85] on icon at bounding box center [260, 82] width 12 height 9
select select "ea8338c2-a6a3-418e-a305-2b963b54a290"
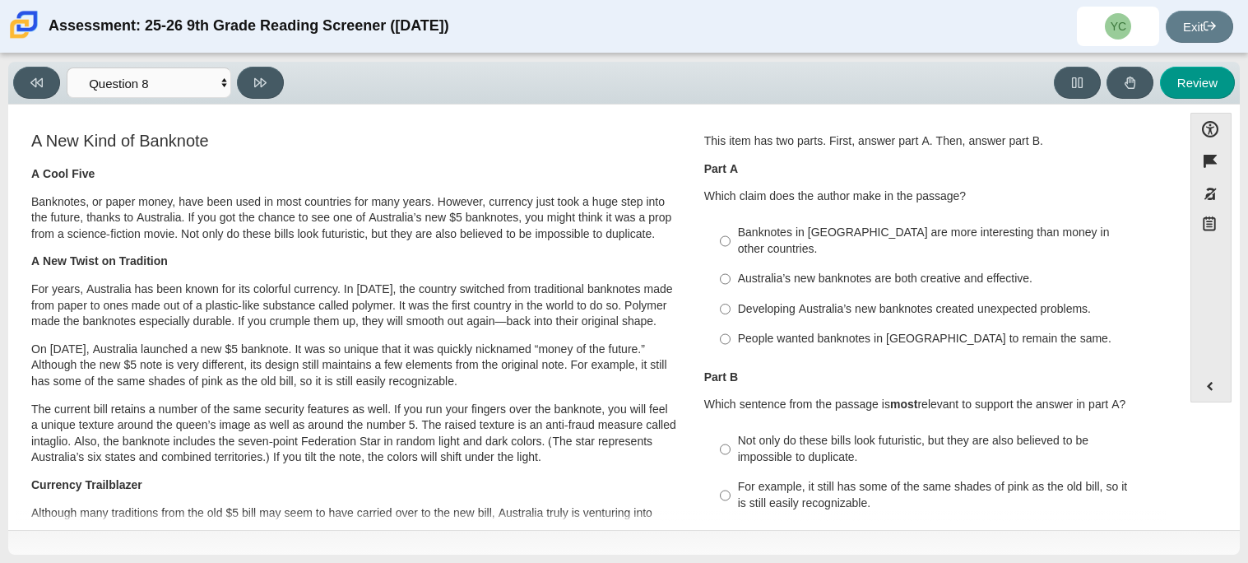
click at [836, 301] on div "Developing Australia’s new banknotes created unexpected problems." at bounding box center [946, 309] width 416 height 16
click at [731, 294] on input "Developing Australia’s new banknotes created unexpected problems. Developing Au…" at bounding box center [725, 309] width 11 height 30
radio input "true"
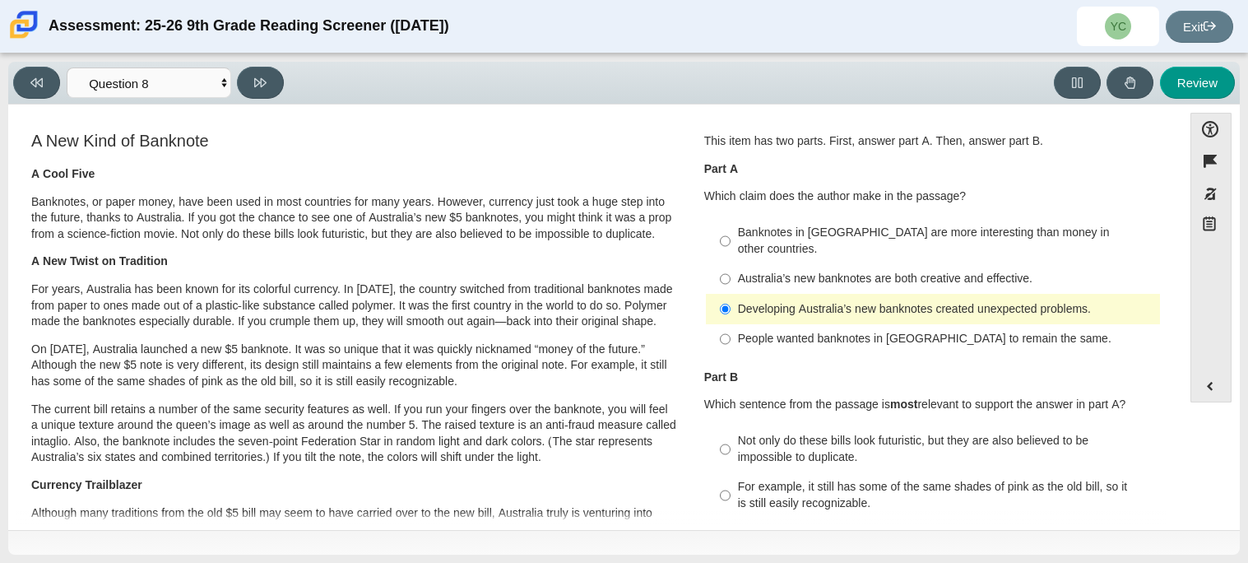
click at [792, 271] on div "Australia’s new banknotes are both creative and effective." at bounding box center [946, 279] width 416 height 16
click at [731, 264] on input "Australia’s new banknotes are both creative and effective. Australia’s new bank…" at bounding box center [725, 279] width 11 height 30
radio input "true"
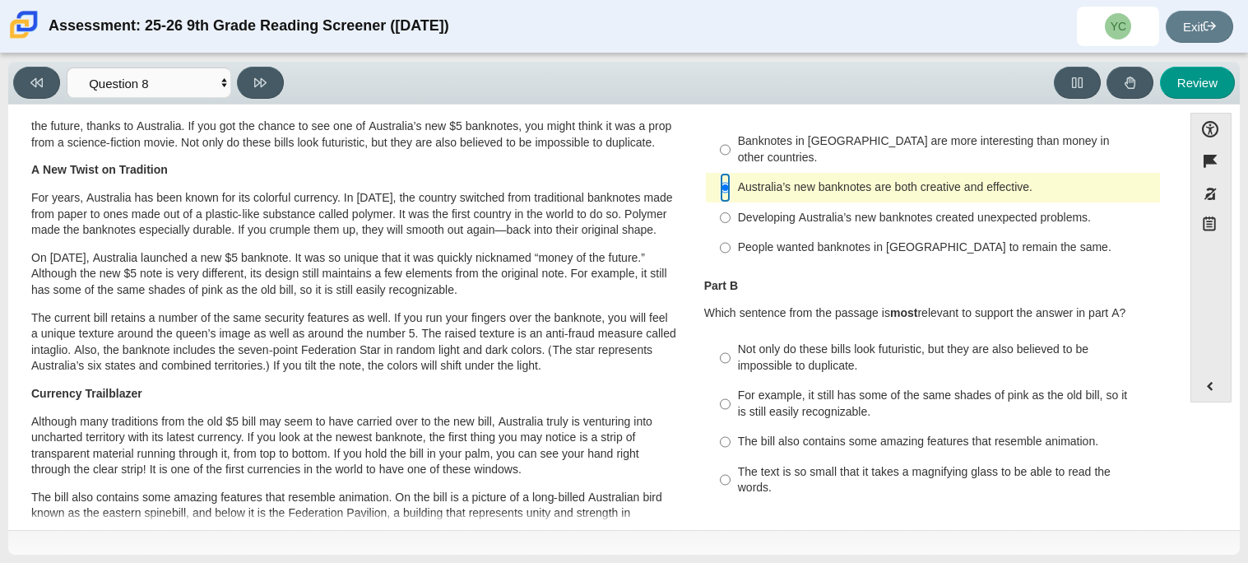
scroll to position [96, 0]
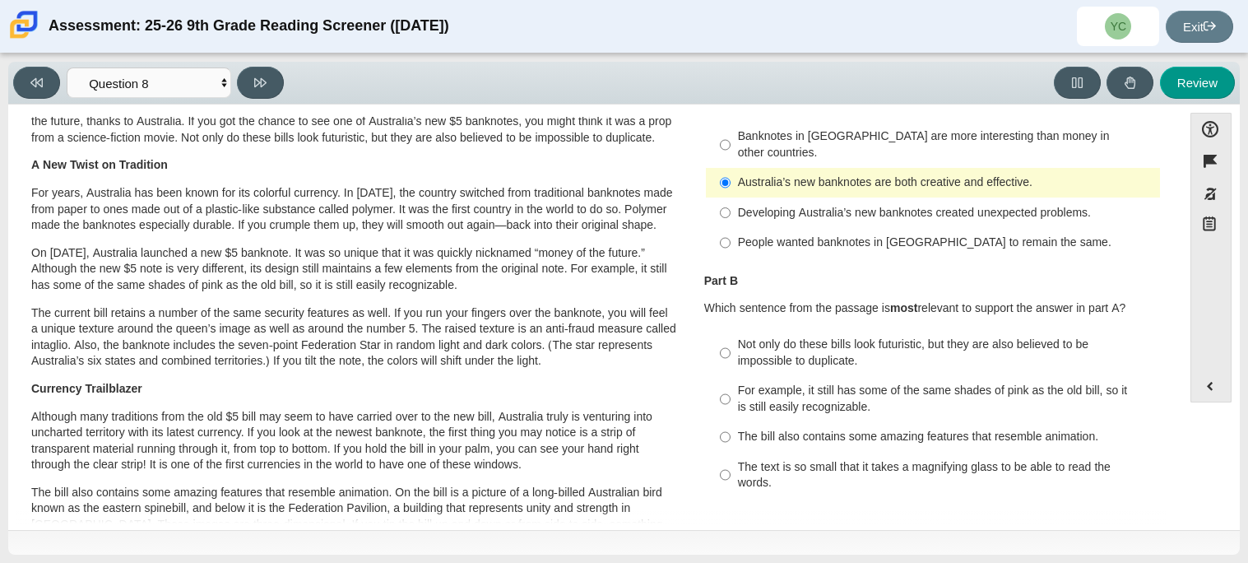
click at [757, 343] on div "Not only do these bills look futuristic, but they are also believed to be impos…" at bounding box center [946, 353] width 416 height 32
click at [731, 343] on input "Not only do these bills look futuristic, but they are also believed to be impos…" at bounding box center [725, 353] width 11 height 46
radio input "true"
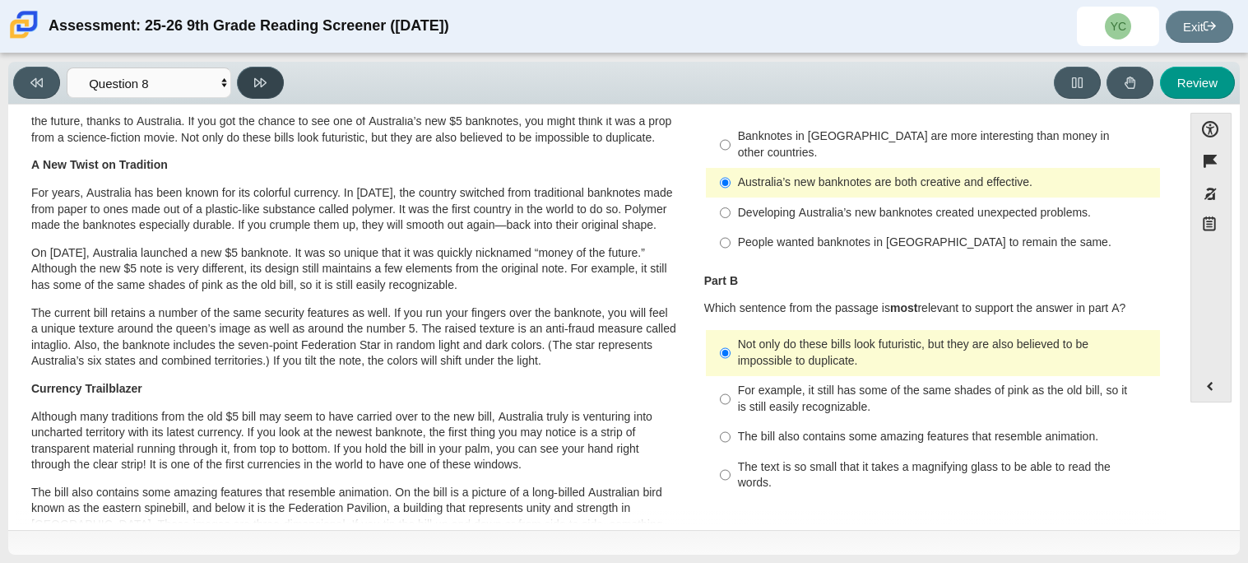
click at [254, 72] on button at bounding box center [260, 83] width 47 height 32
select select "89f058d6-b15c-4ef5-a4b3-fdaffb8868b6"
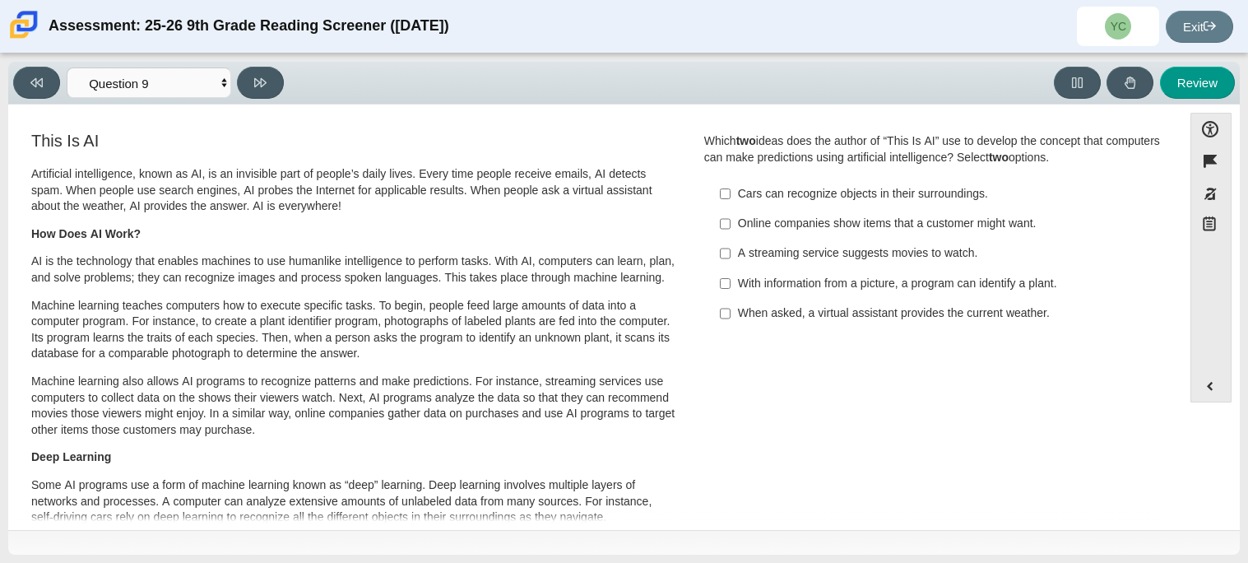
click at [806, 319] on div "When asked, a virtual assistant provides the current weather." at bounding box center [946, 313] width 416 height 16
click at [731, 319] on input "When asked, a virtual assistant provides the current weather. When asked, a vir…" at bounding box center [725, 314] width 11 height 30
checkbox input "true"
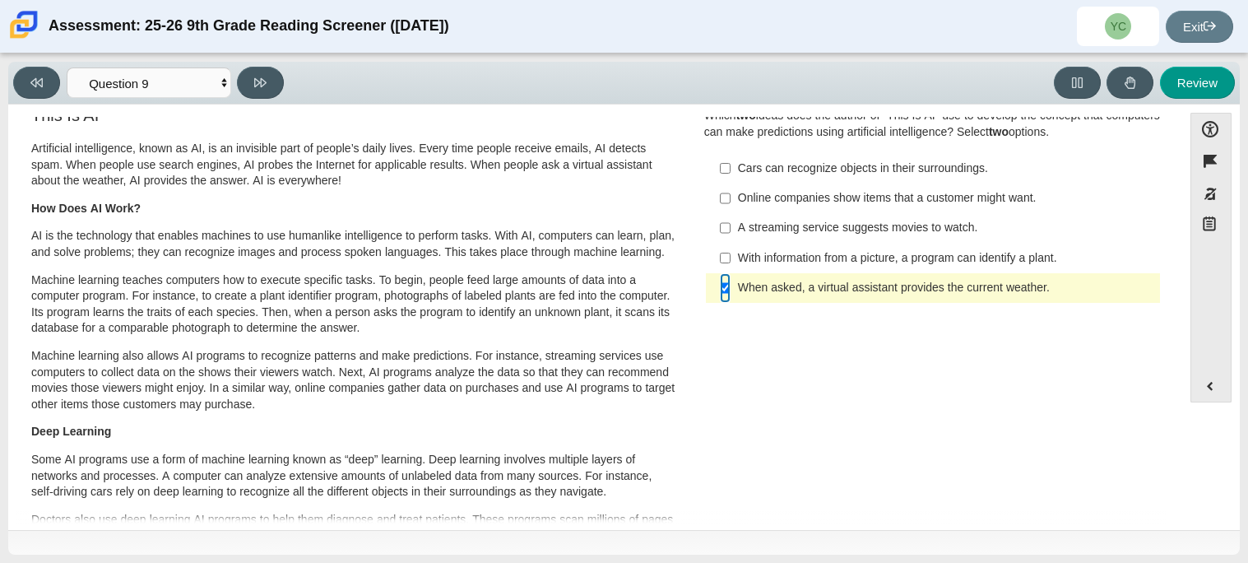
scroll to position [0, 0]
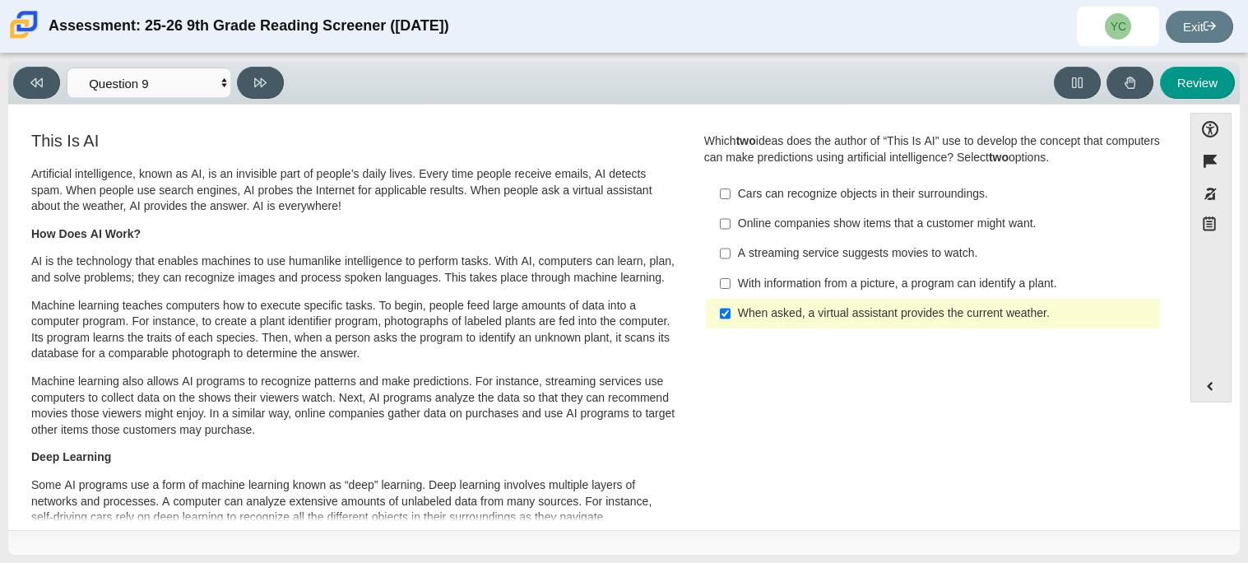
click at [883, 266] on label "A streaming service suggests movies to watch. A streaming service suggests movi…" at bounding box center [935, 254] width 452 height 30
click at [731, 266] on input "A streaming service suggests movies to watch. A streaming service suggests movi…" at bounding box center [725, 254] width 11 height 30
checkbox input "true"
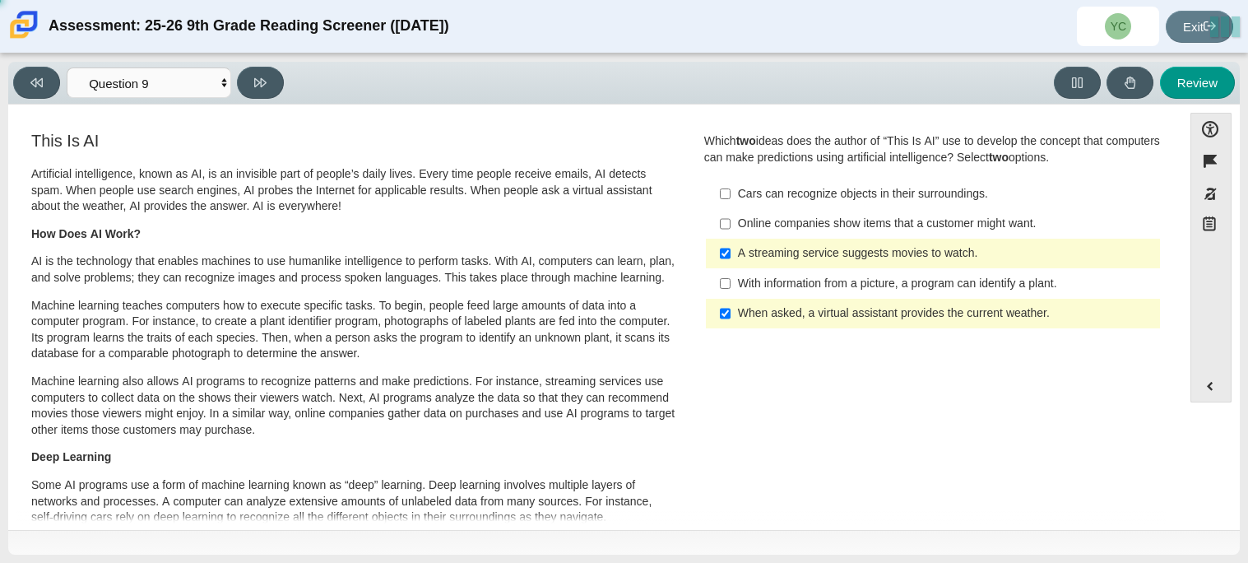
click at [867, 278] on div "With information from a picture, a program can identify a plant." at bounding box center [946, 284] width 416 height 16
click at [731, 278] on input "With information from a picture, a program can identify a plant. With informati…" at bounding box center [725, 283] width 11 height 30
checkbox input "true"
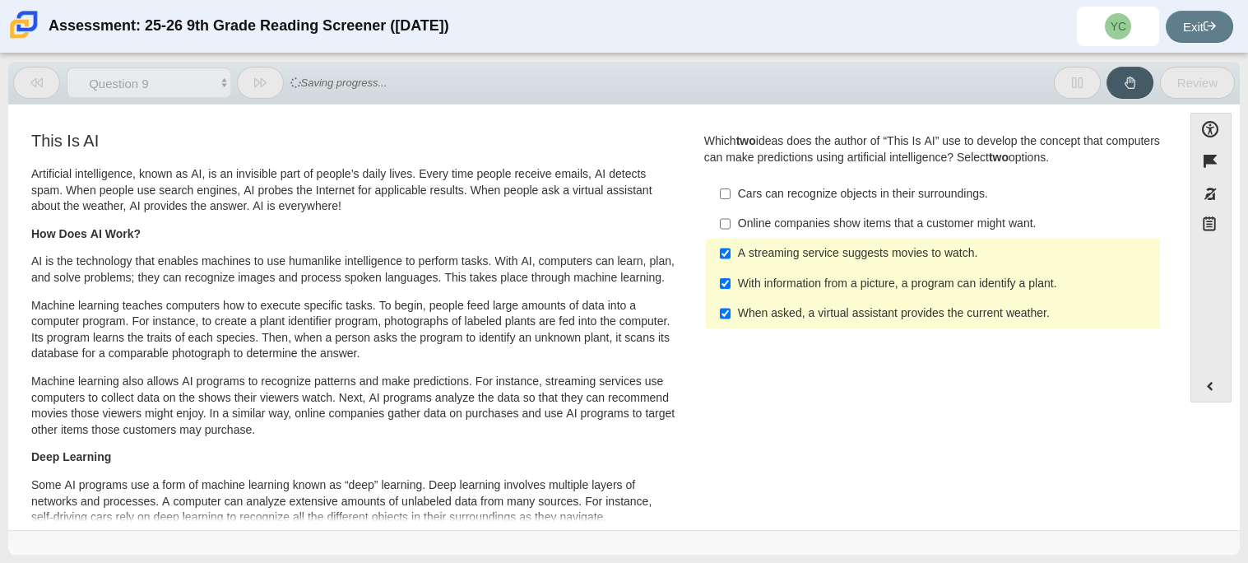
click at [851, 264] on label "A streaming service suggests movies to watch. A streaming service suggests movi…" at bounding box center [935, 254] width 452 height 30
click at [731, 264] on input "A streaming service suggests movies to watch. A streaming service suggests movi…" at bounding box center [725, 254] width 11 height 30
checkbox input "false"
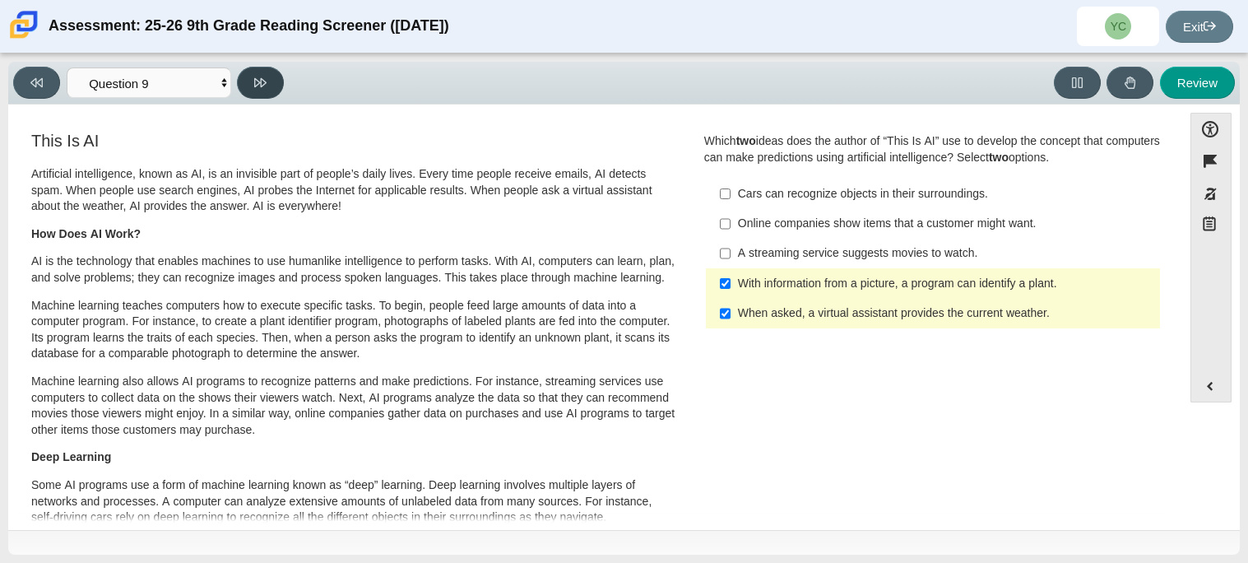
click at [259, 81] on icon at bounding box center [260, 82] width 12 height 9
select select "cdf3c14e-a918-44d1-9b63-3db0fa81641e"
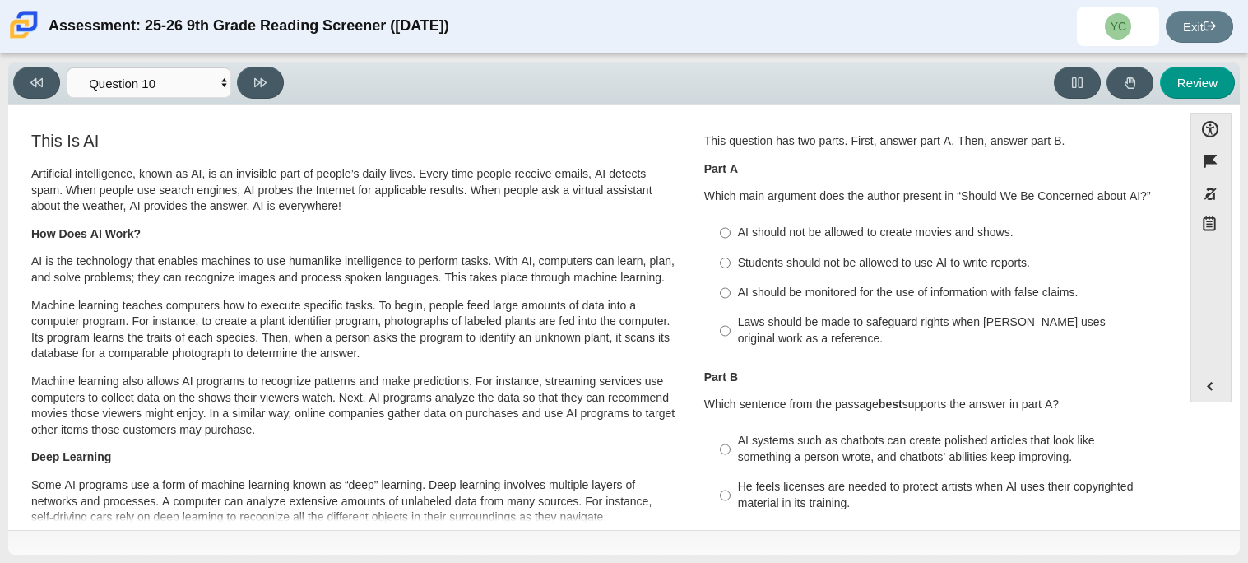
click at [821, 227] on div "AI should not be allowed to create movies and shows." at bounding box center [946, 233] width 416 height 16
click at [731, 227] on input "AI should not be allowed to create movies and shows. AI should not be allowed t…" at bounding box center [725, 233] width 11 height 30
radio input "true"
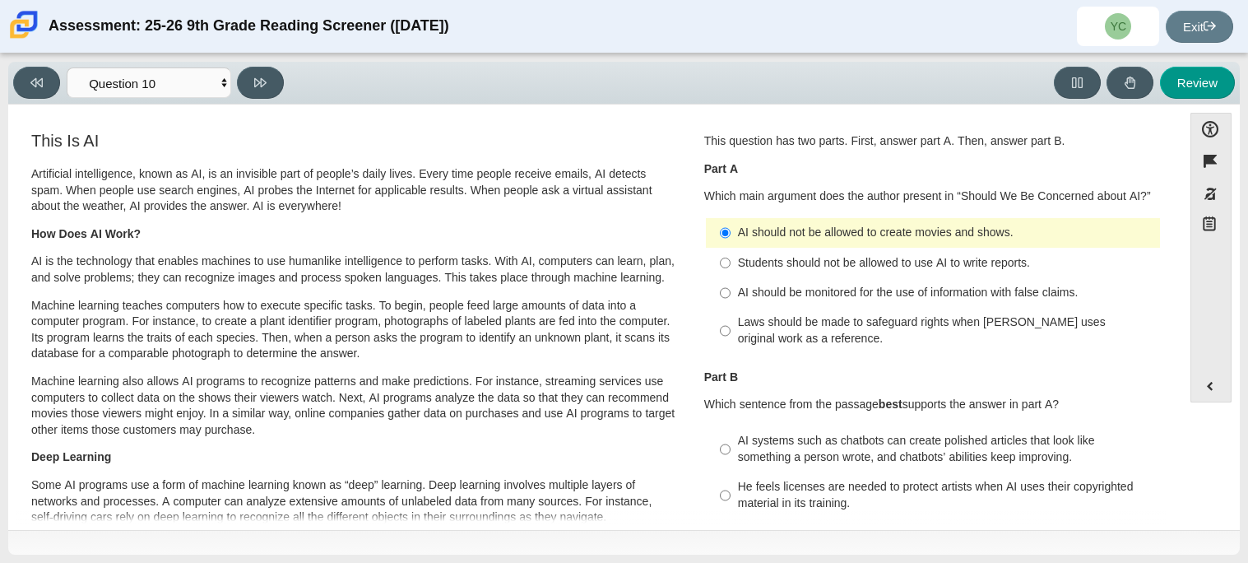
click at [815, 295] on div "AI should be monitored for the use of information with false claims." at bounding box center [946, 293] width 416 height 16
click at [731, 295] on input "AI should be monitored for the use of information with false claims. AI should …" at bounding box center [725, 293] width 11 height 30
radio input "true"
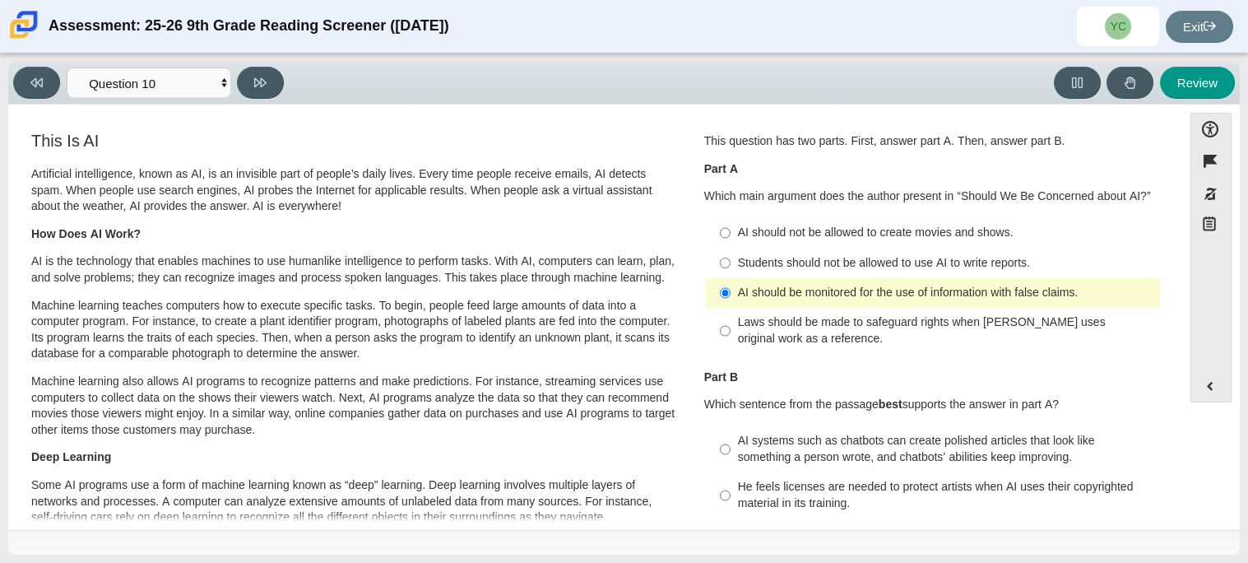
click at [823, 332] on div "Laws should be made to safeguard rights when AI uses original work as a referen…" at bounding box center [946, 330] width 416 height 32
click at [731, 332] on input "Laws should be made to safeguard rights when AI uses original work as a referen…" at bounding box center [725, 331] width 11 height 46
radio input "true"
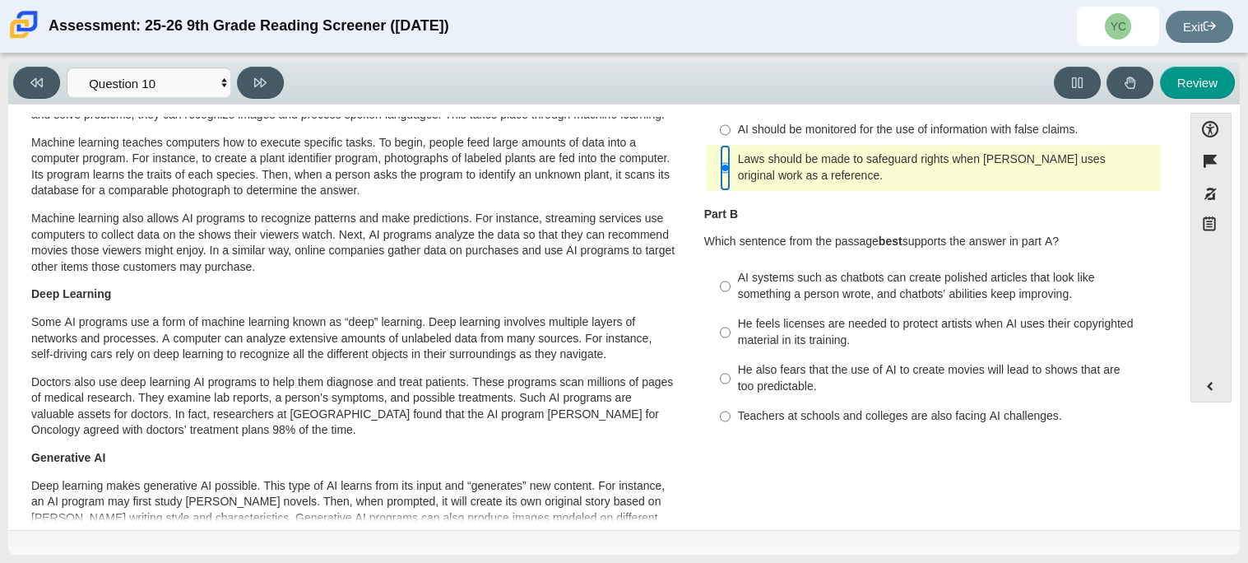
scroll to position [172, 0]
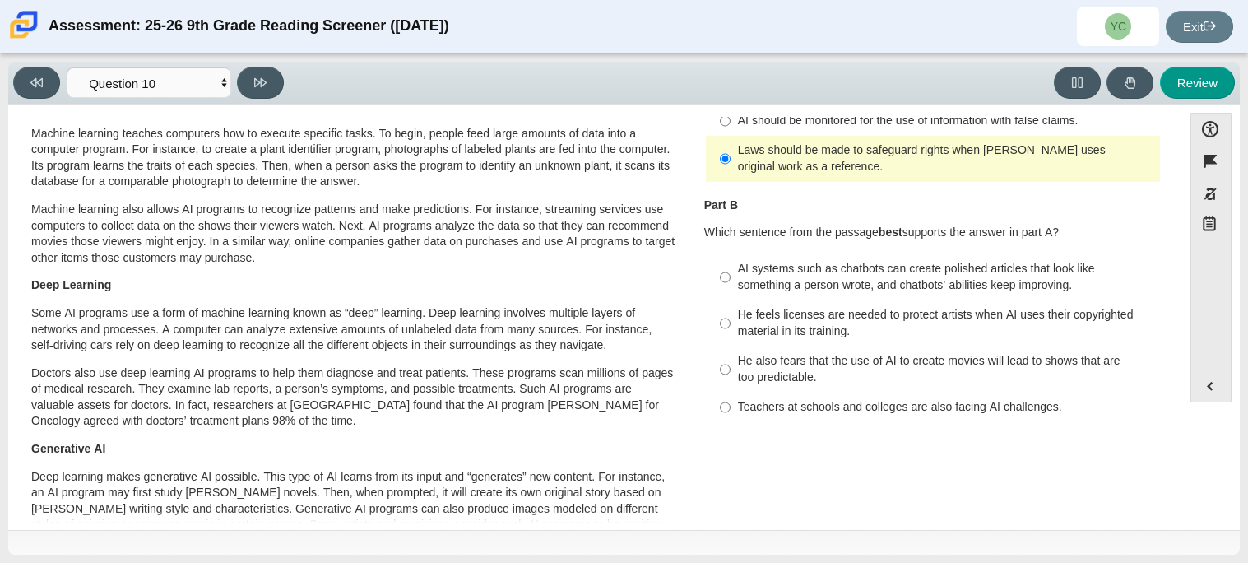
click at [857, 364] on div "He also fears that the use of AI to create movies will lead to shows that are t…" at bounding box center [946, 369] width 416 height 32
click at [731, 364] on input "He also fears that the use of AI to create movies will lead to shows that are t…" at bounding box center [725, 369] width 11 height 46
radio input "true"
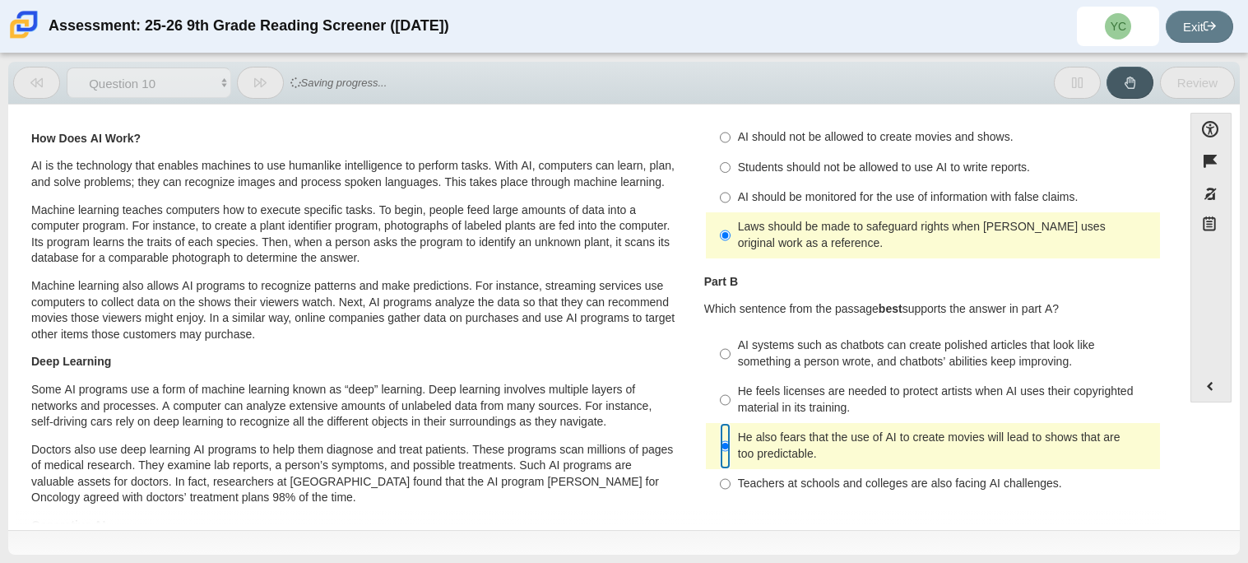
scroll to position [0, 0]
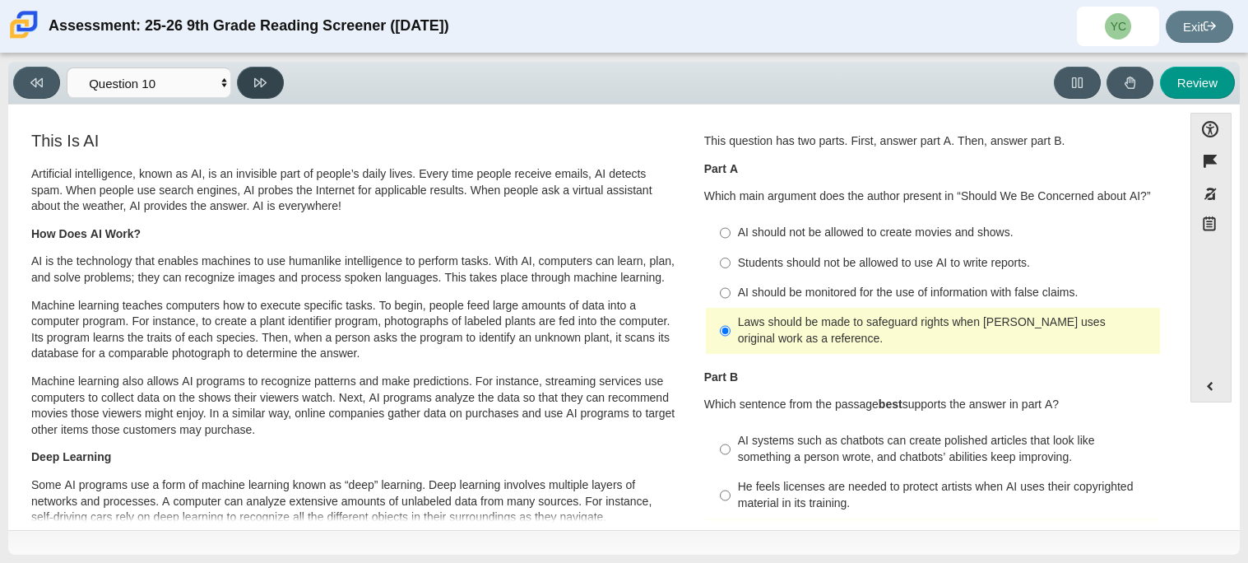
click at [248, 71] on button at bounding box center [260, 83] width 47 height 32
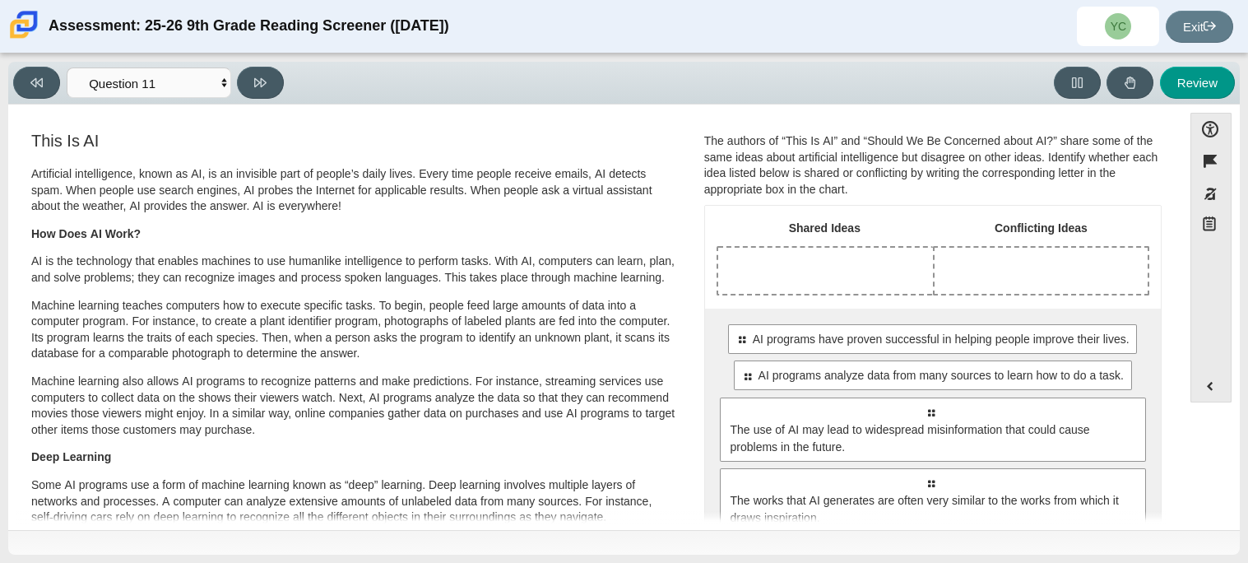
click at [785, 253] on div "Drop response in row 1 of column 1 (Shared Ideas)" at bounding box center [825, 271] width 215 height 46
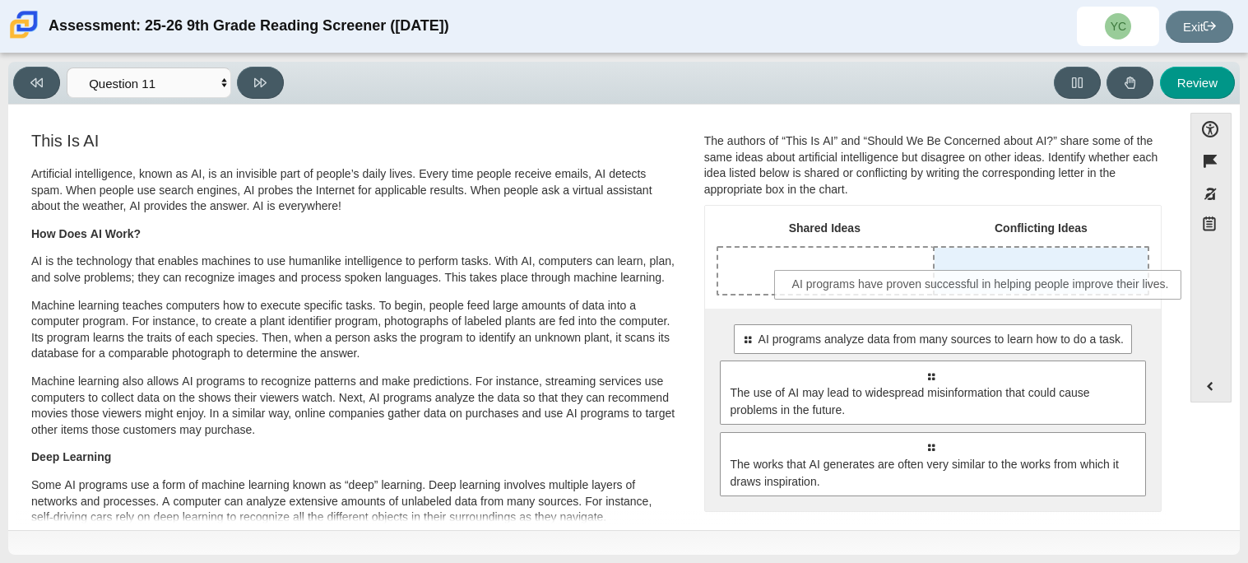
drag, startPoint x: 967, startPoint y: 334, endPoint x: 1019, endPoint y: 280, distance: 75.1
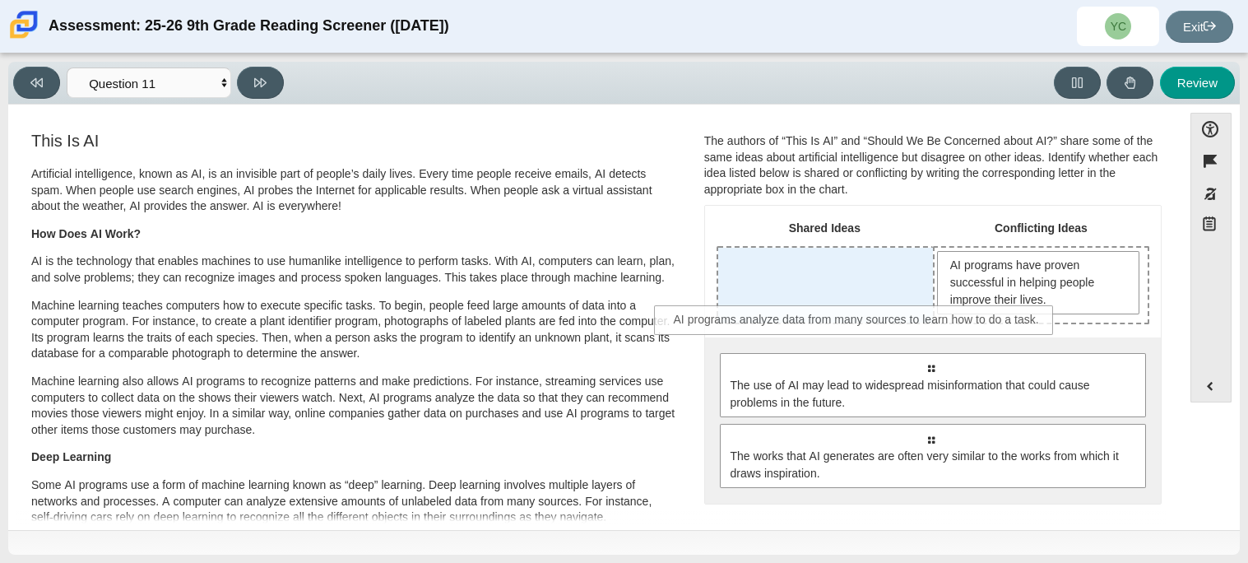
drag, startPoint x: 964, startPoint y: 358, endPoint x: 859, endPoint y: 292, distance: 124.2
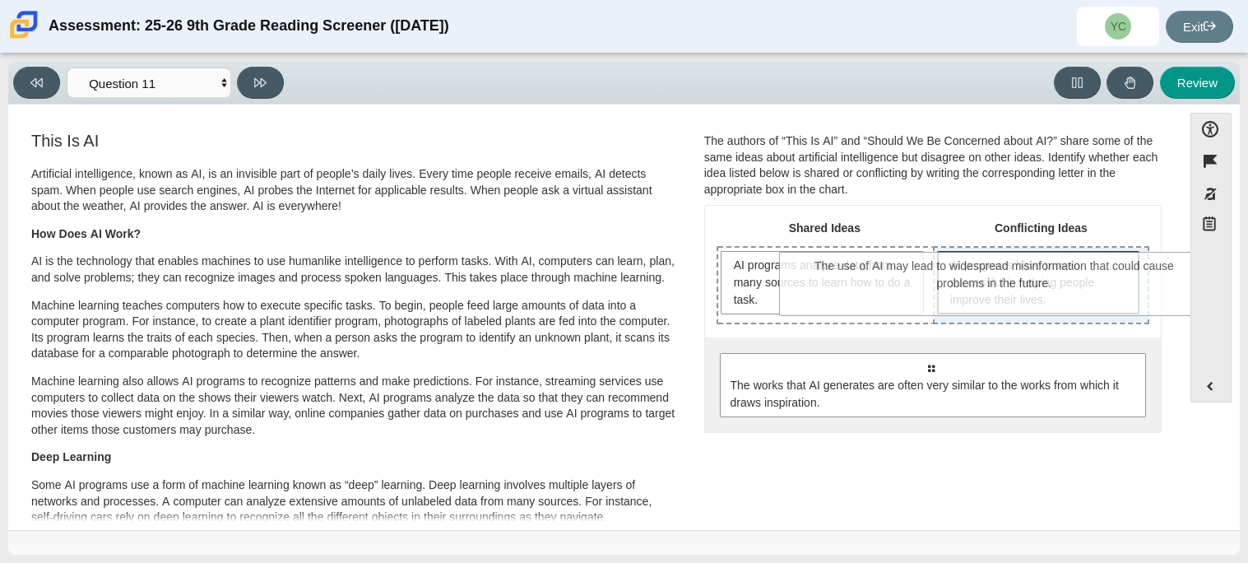
drag, startPoint x: 899, startPoint y: 387, endPoint x: 964, endPoint y: 286, distance: 119.2
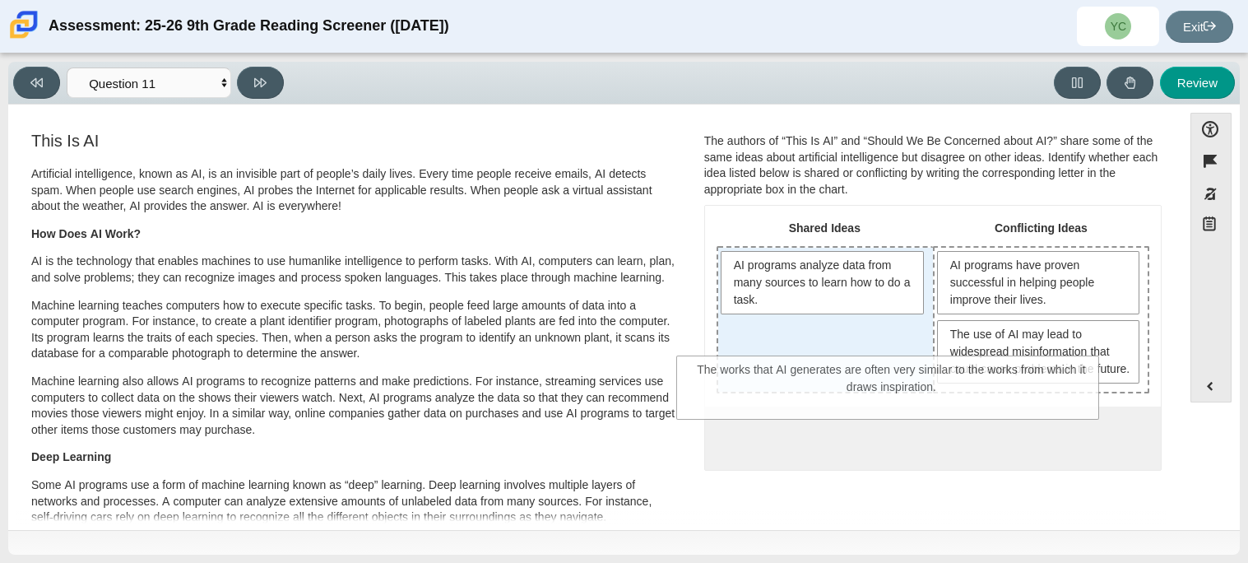
drag, startPoint x: 882, startPoint y: 451, endPoint x: 843, endPoint y: 368, distance: 91.7
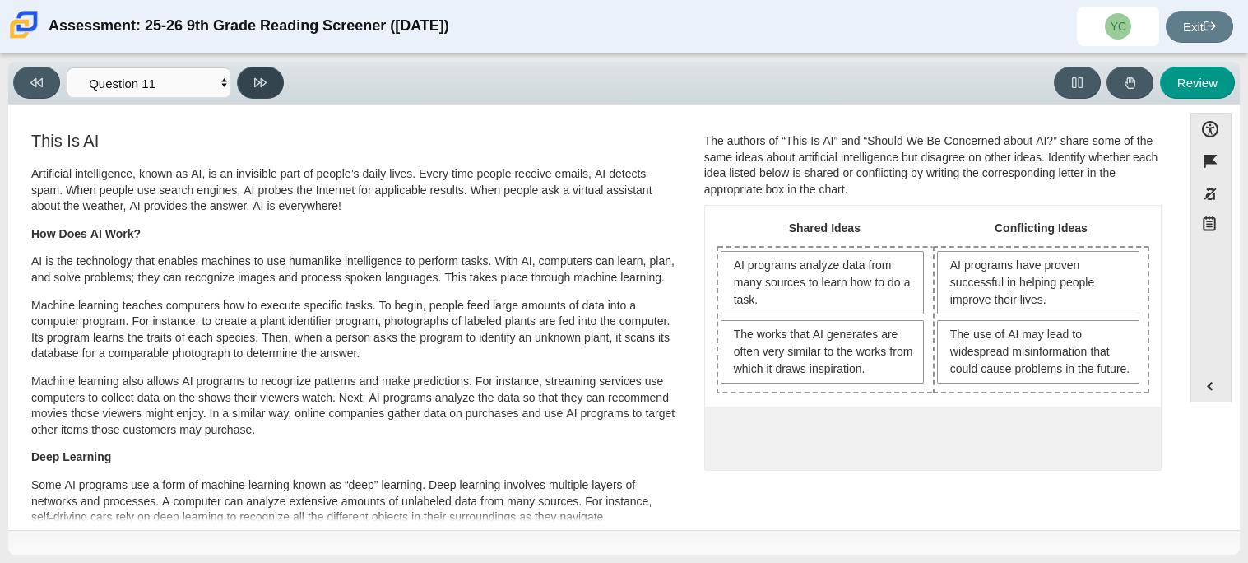
click at [253, 91] on button at bounding box center [260, 83] width 47 height 32
select select "c3effed4-44ce-4a19-bd96-1787f34e9b4c"
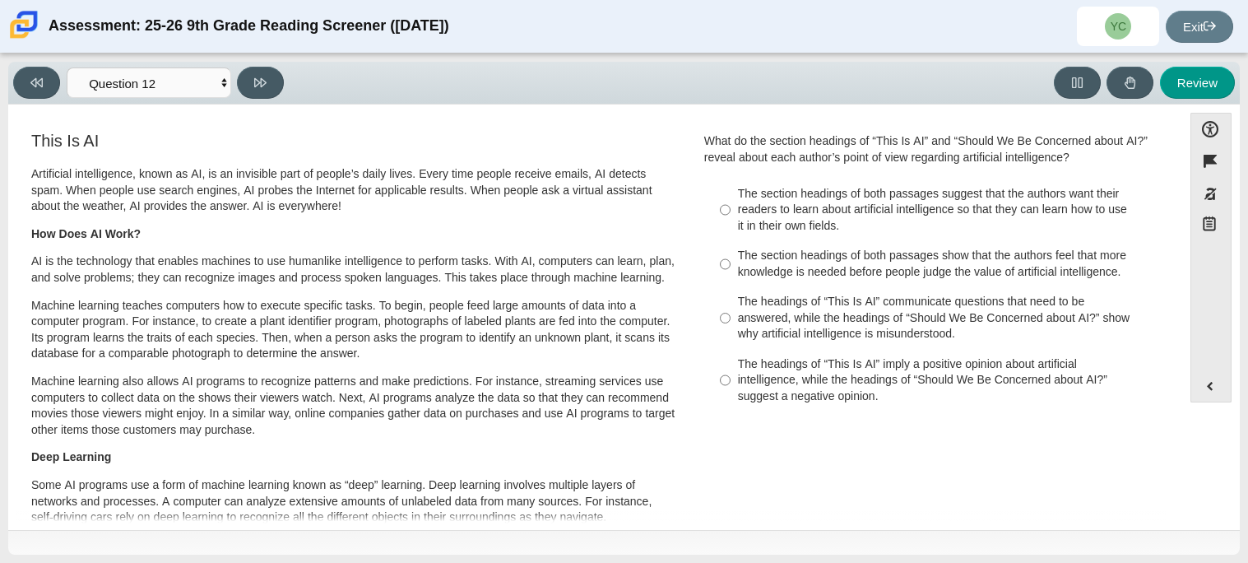
click at [909, 253] on div "The section headings of both passages show that the authors feel that more know…" at bounding box center [946, 264] width 416 height 32
click at [731, 253] on input "The section headings of both passages show that the authors feel that more know…" at bounding box center [725, 264] width 11 height 46
radio input "true"
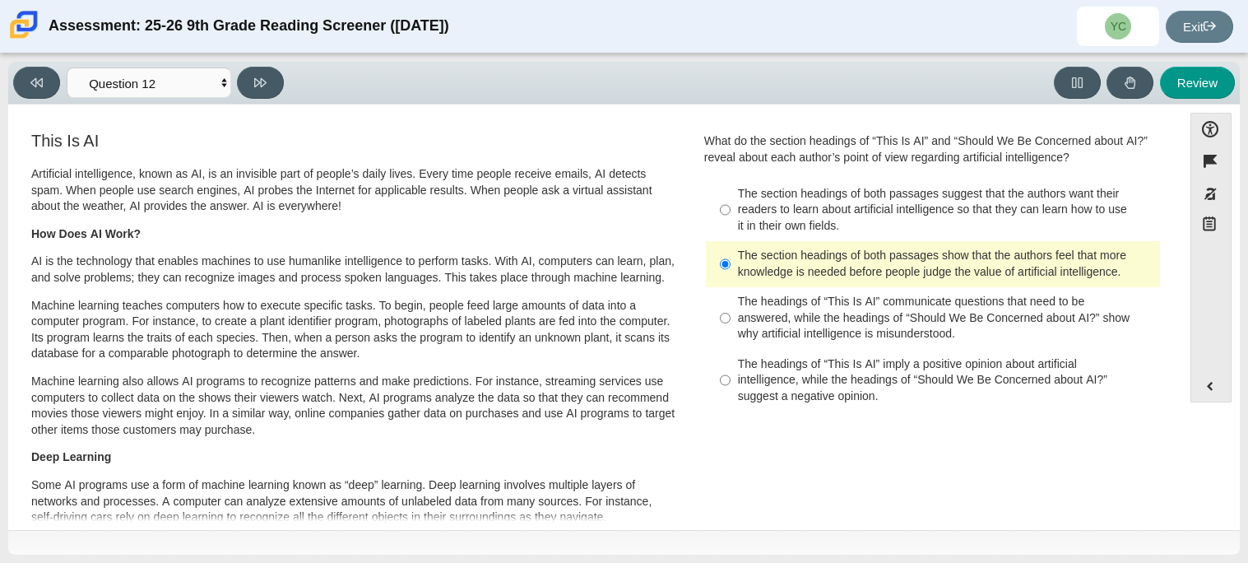
click at [873, 329] on div "The headings of “This Is AI” communicate questions that need to be answered, wh…" at bounding box center [946, 318] width 416 height 49
click at [731, 329] on input "The headings of “This Is AI” communicate questions that need to be answered, wh…" at bounding box center [725, 318] width 11 height 63
radio input "true"
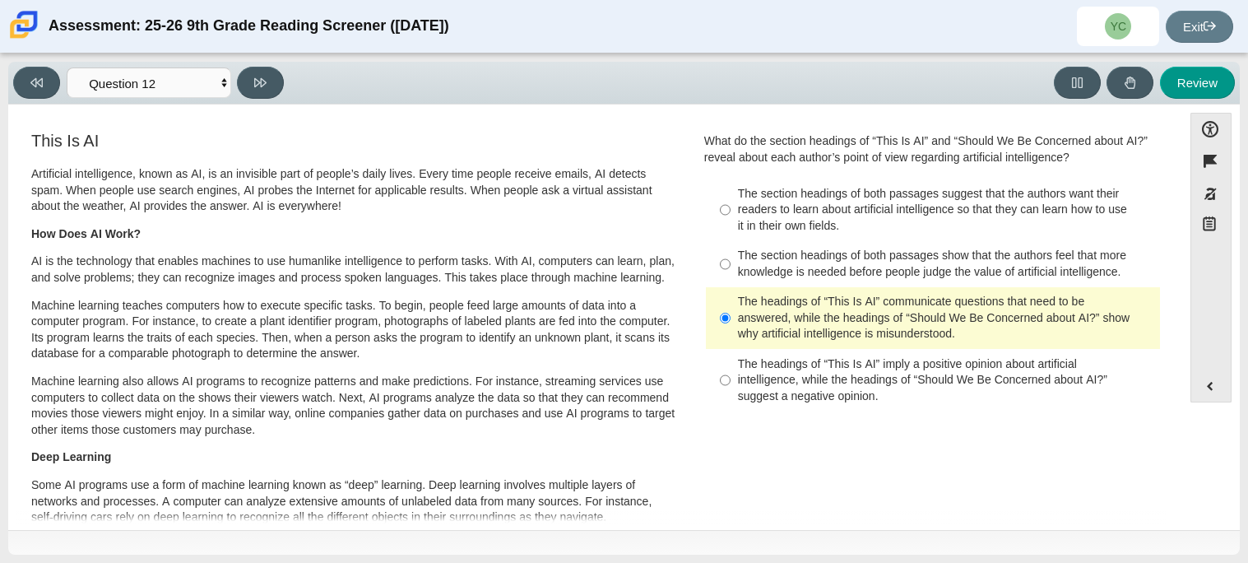
click at [282, 94] on div "Viewing Question 12 of 12 in Pacing Mode Questions Question 1 Question 2 Questi…" at bounding box center [151, 83] width 277 height 32
click at [263, 72] on button at bounding box center [260, 83] width 47 height 32
select select "review"
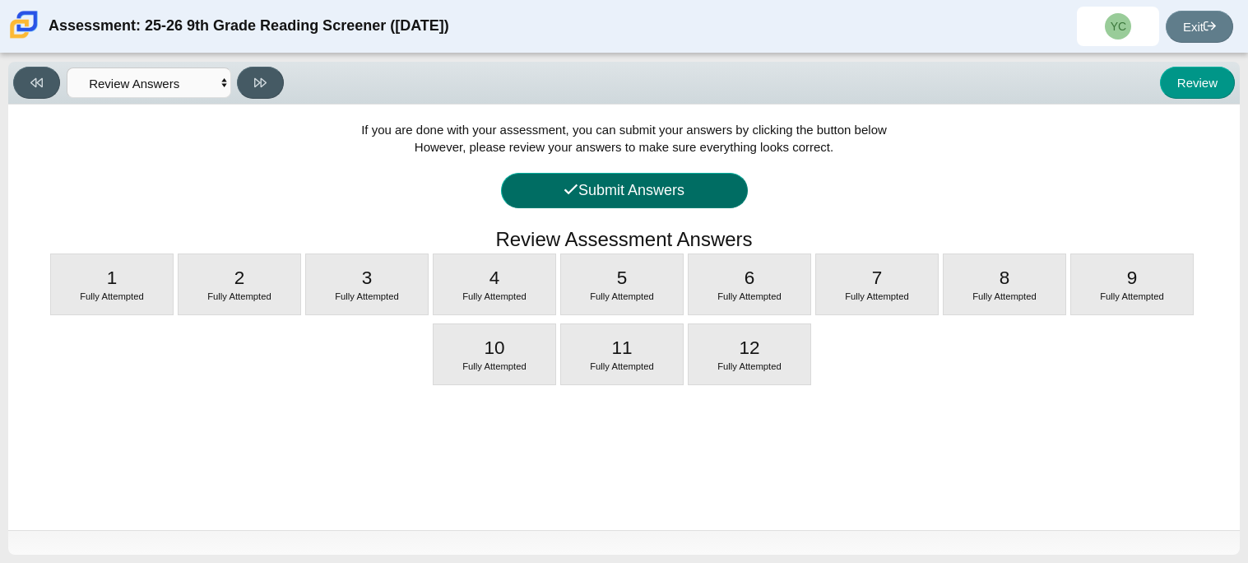
click at [551, 203] on button "Submit Answers" at bounding box center [624, 190] width 247 height 35
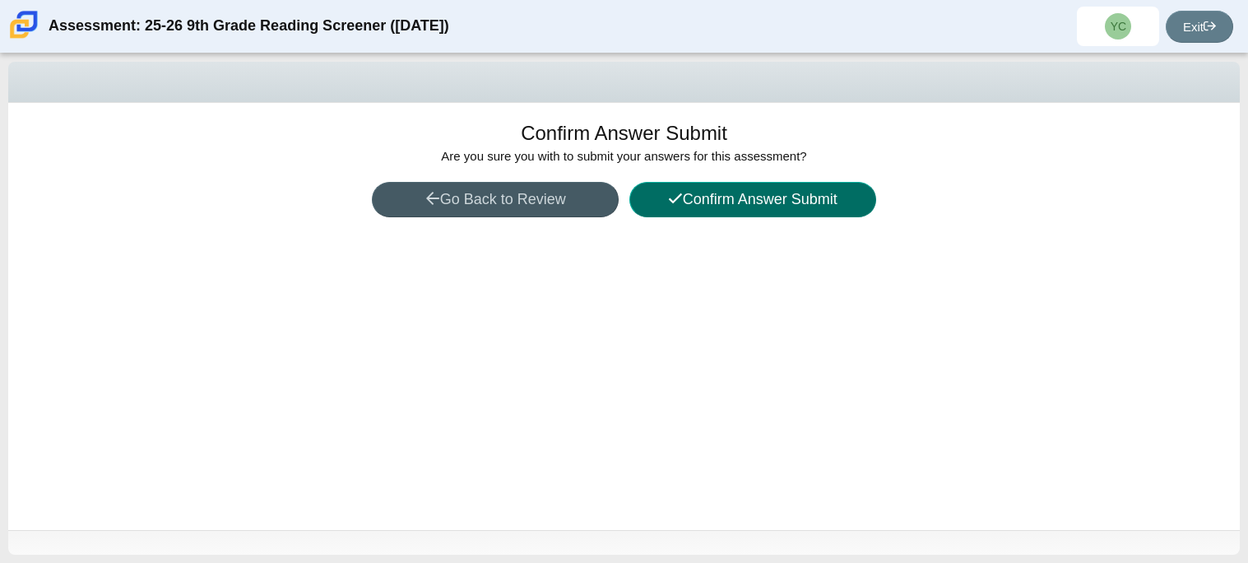
click at [729, 211] on button "Confirm Answer Submit" at bounding box center [753, 199] width 247 height 35
